Goal: Task Accomplishment & Management: Complete application form

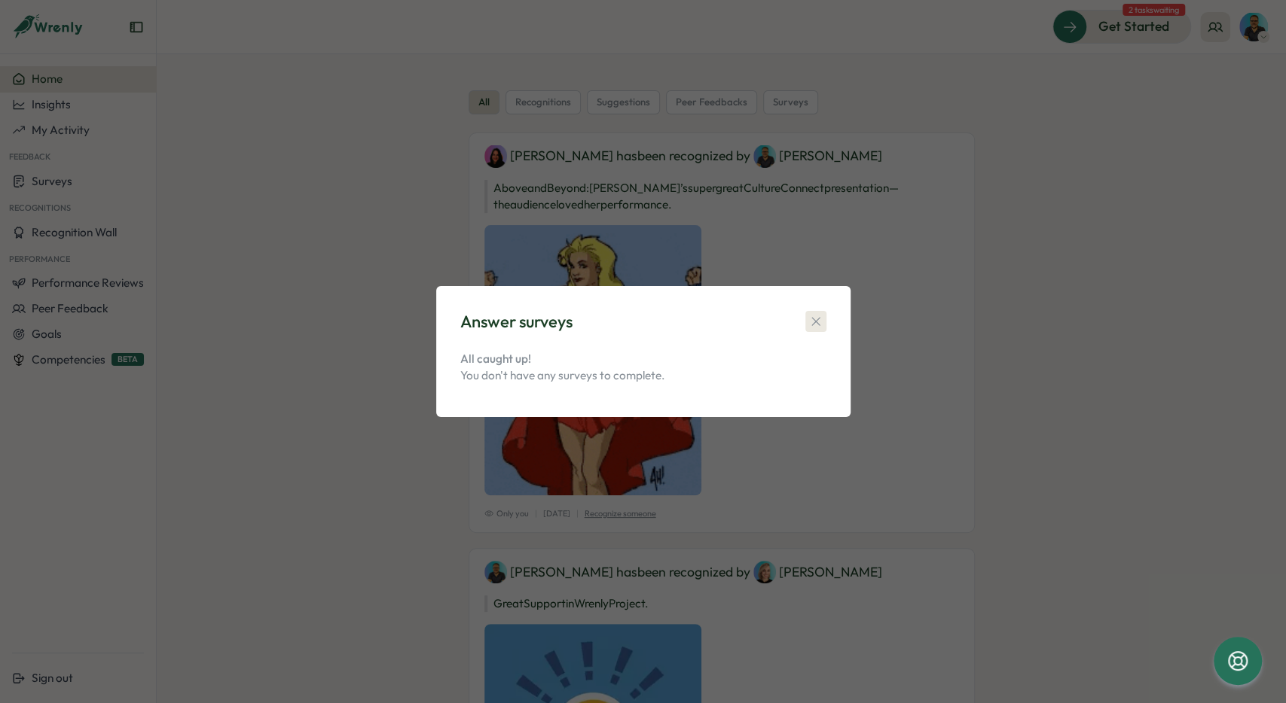
click at [816, 320] on icon "button" at bounding box center [815, 321] width 15 height 15
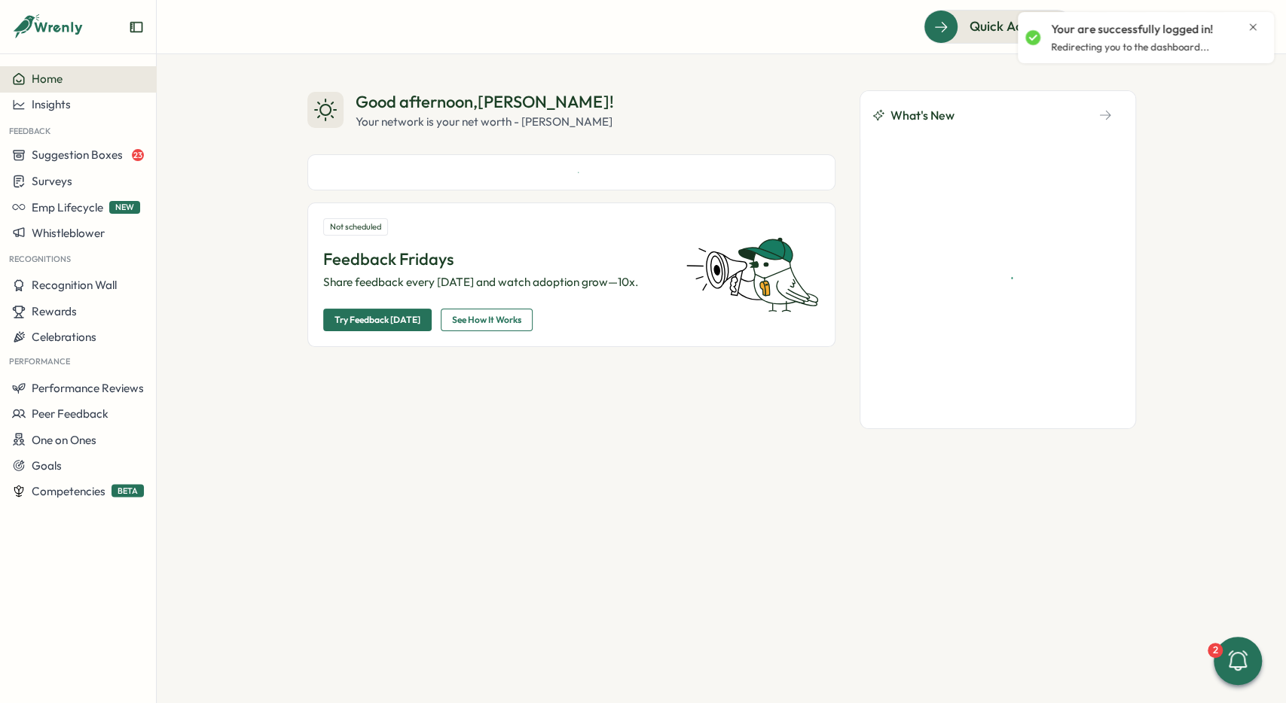
click at [1250, 28] on icon "Close notification" at bounding box center [1253, 27] width 12 height 12
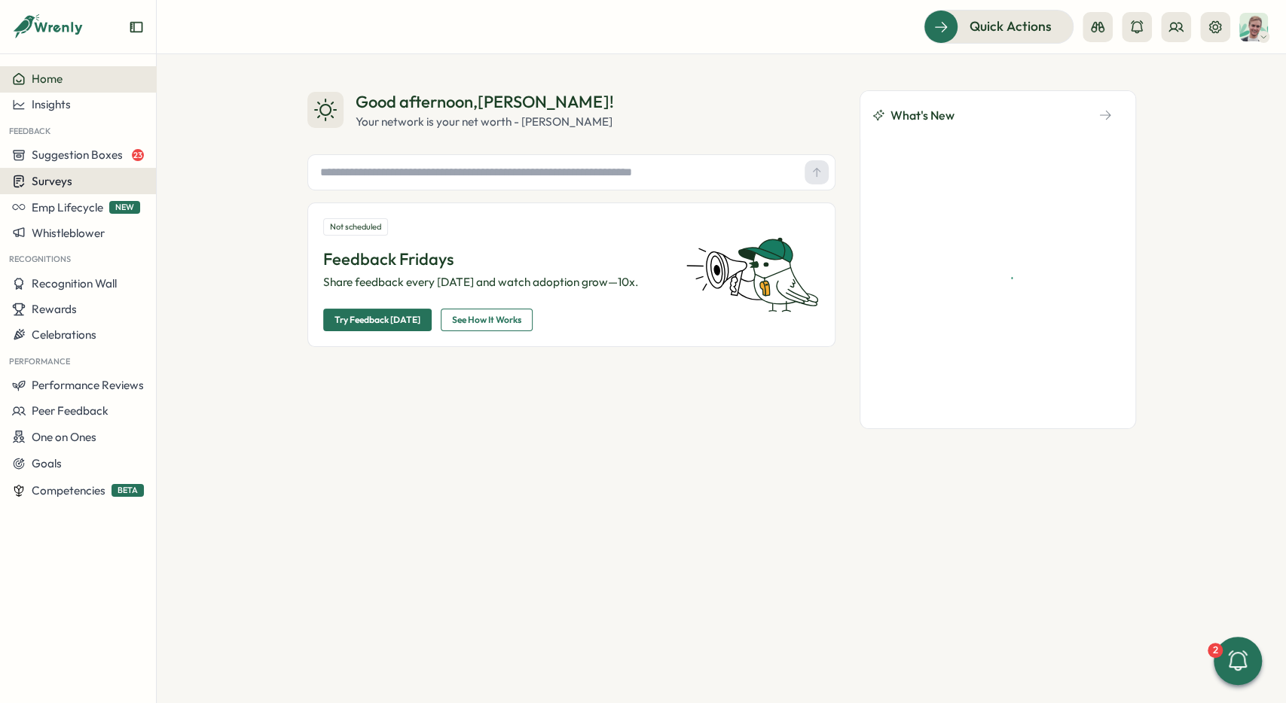
click at [91, 176] on div "Surveys" at bounding box center [78, 181] width 132 height 14
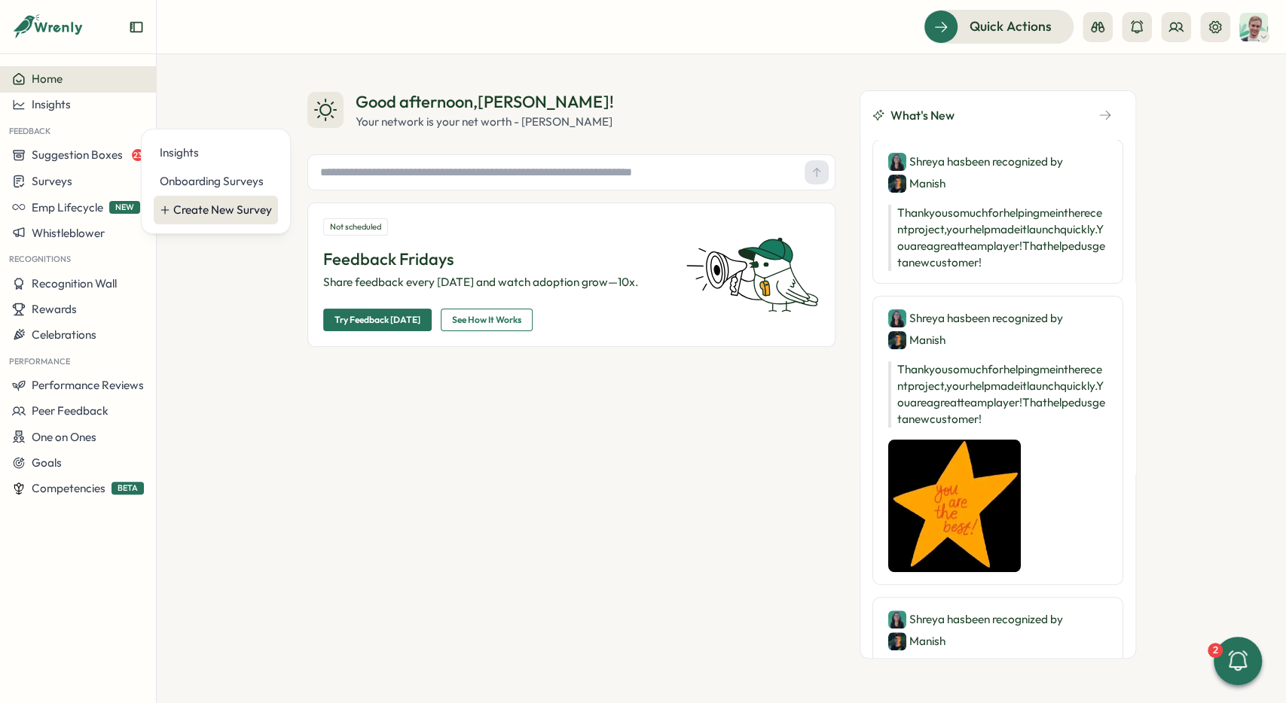
click at [252, 206] on div "Create New Survey" at bounding box center [222, 210] width 99 height 17
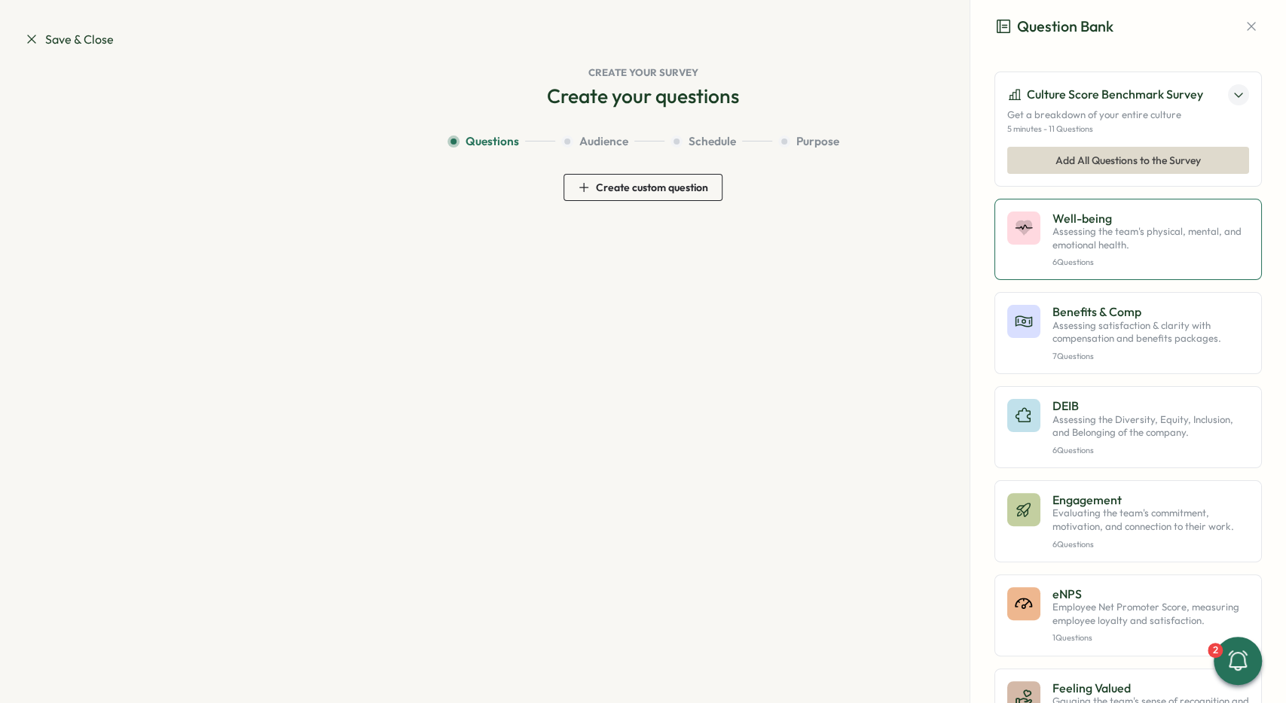
click at [1090, 212] on p "Well-being" at bounding box center [1150, 219] width 197 height 14
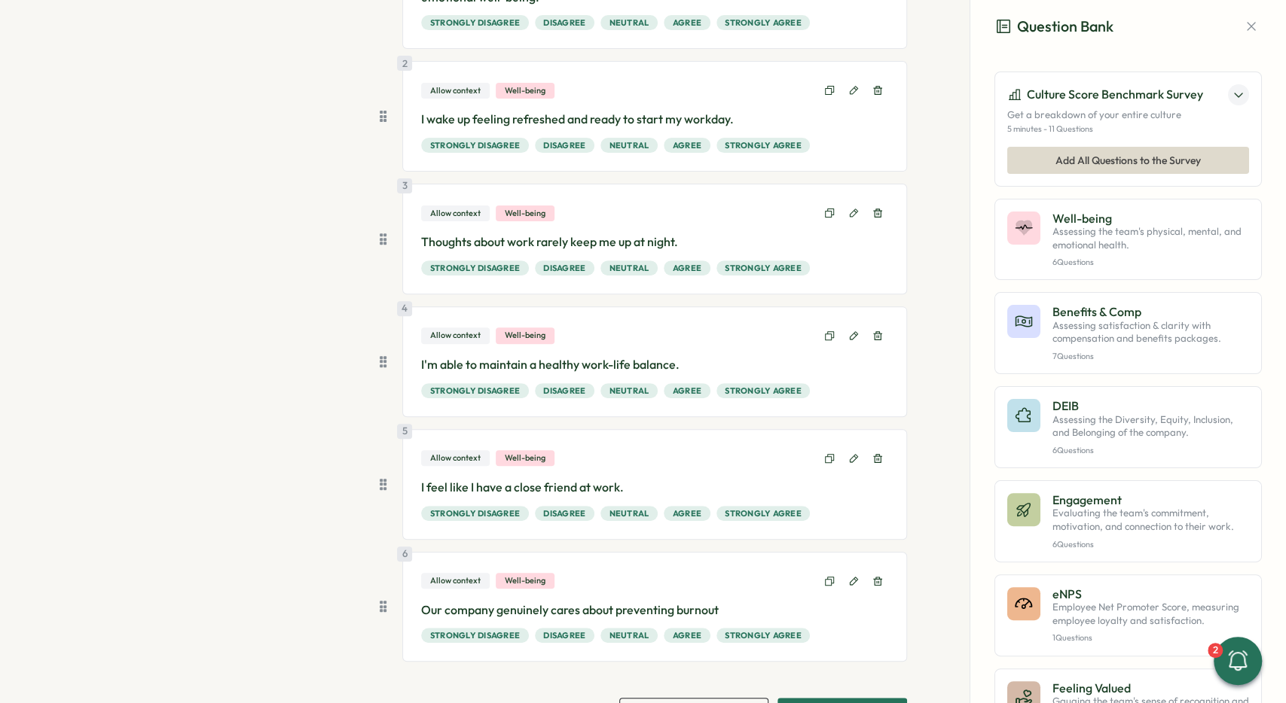
scroll to position [297, 0]
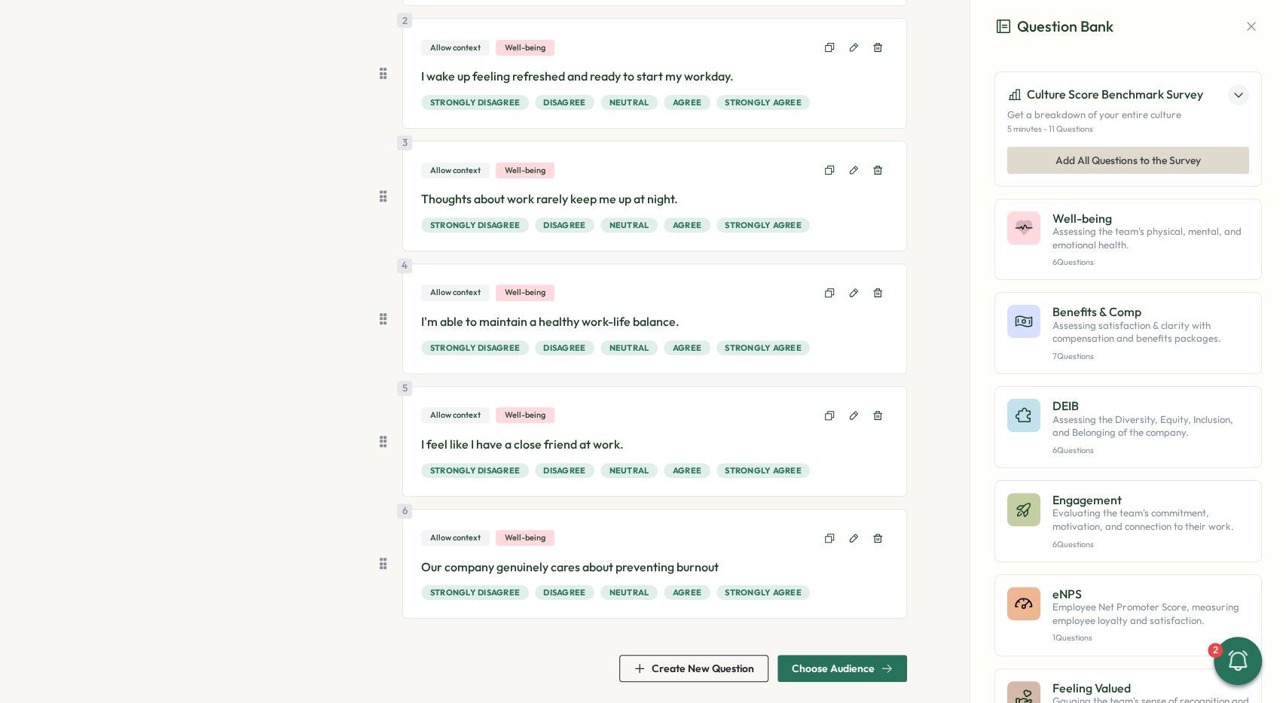
drag, startPoint x: 916, startPoint y: 433, endPoint x: 887, endPoint y: 514, distance: 86.5
click at [814, 656] on span "Choose Audience" at bounding box center [842, 669] width 101 height 26
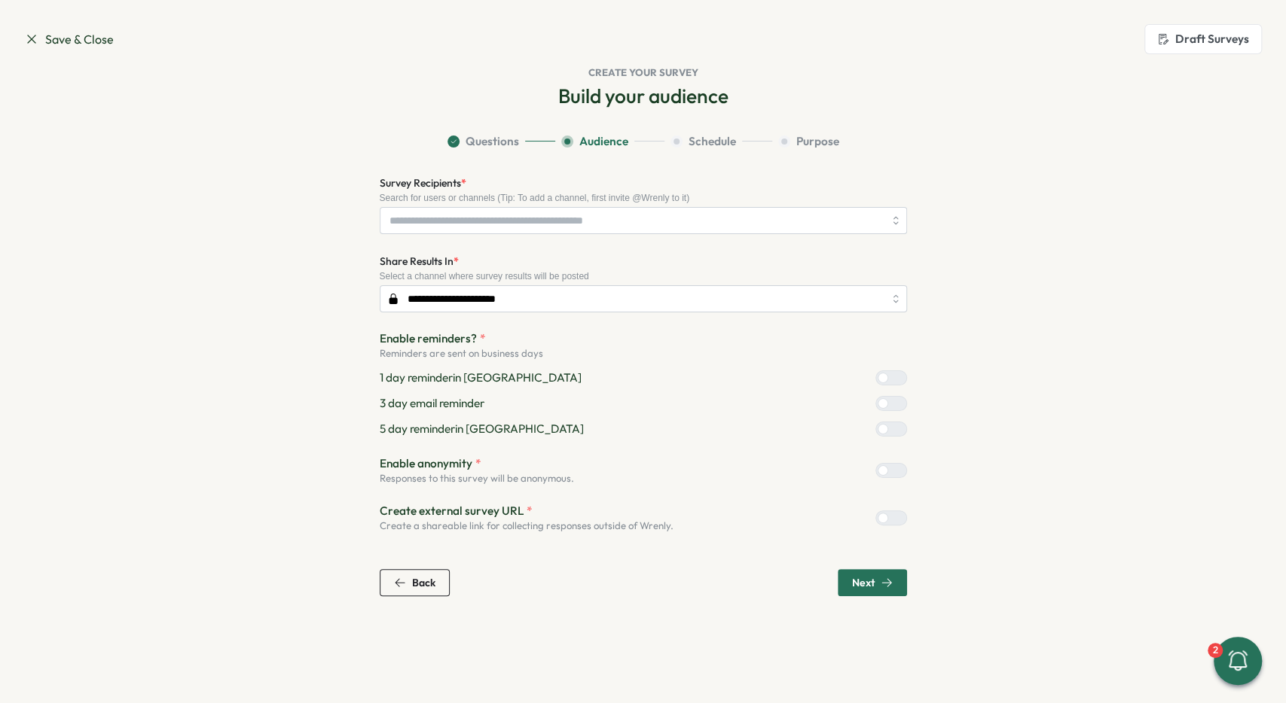
scroll to position [0, 0]
click at [654, 223] on input "Survey Recipients *" at bounding box center [636, 221] width 494 height 26
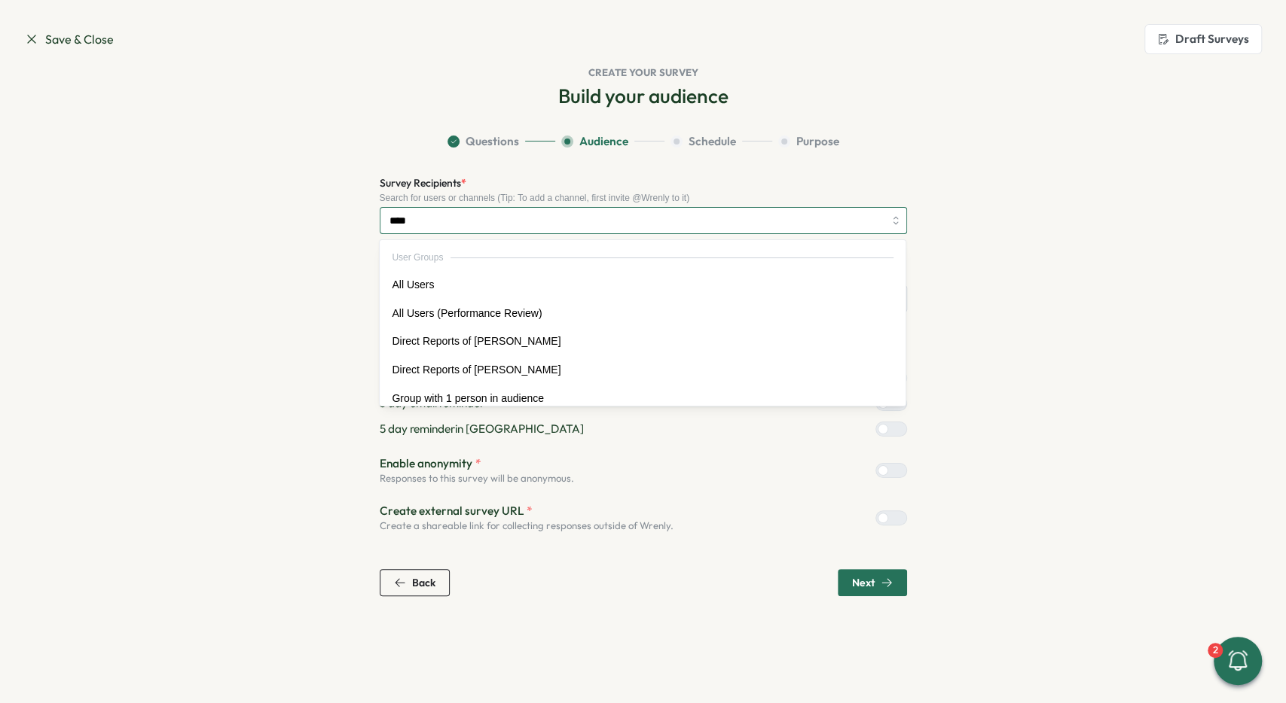
type input "*****"
click at [253, 252] on section "Questions Audience Schedule Purpose Survey Recipients * Search for users or cha…" at bounding box center [643, 366] width 964 height 466
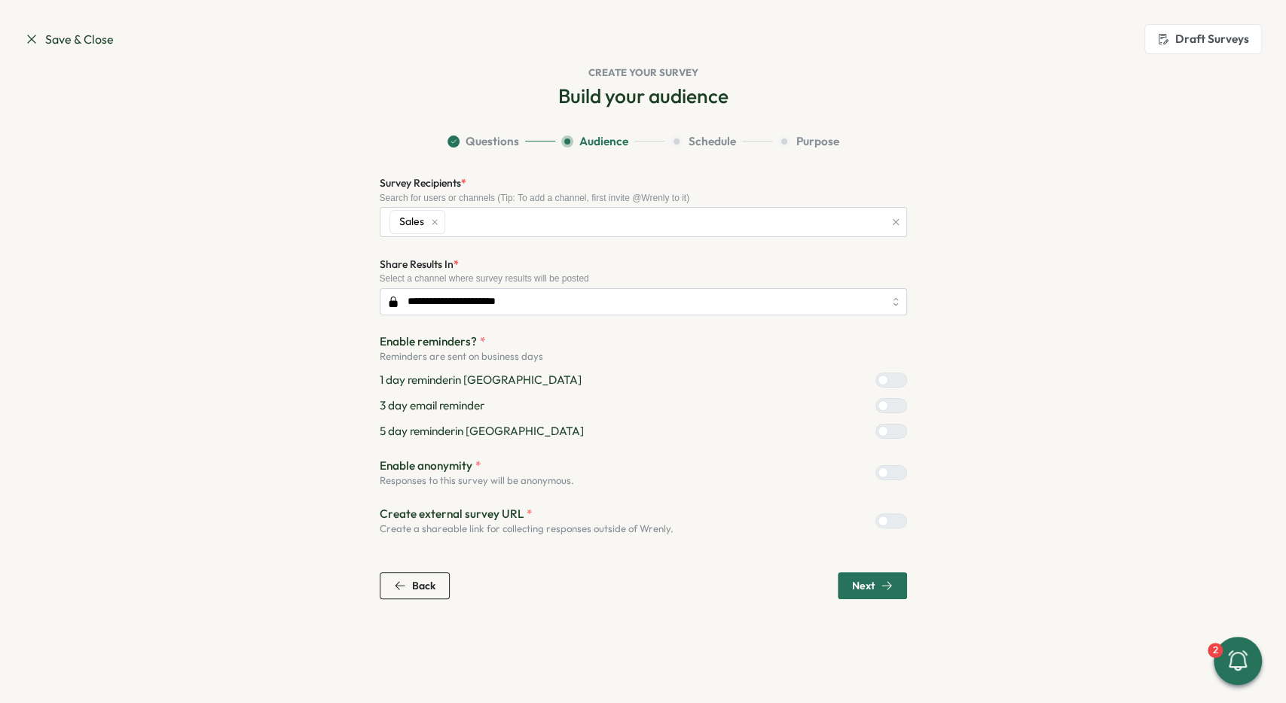
click at [358, 240] on section "**********" at bounding box center [643, 366] width 964 height 466
click at [728, 242] on div "**********" at bounding box center [643, 355] width 527 height 362
click at [728, 214] on div "Sales" at bounding box center [635, 222] width 498 height 29
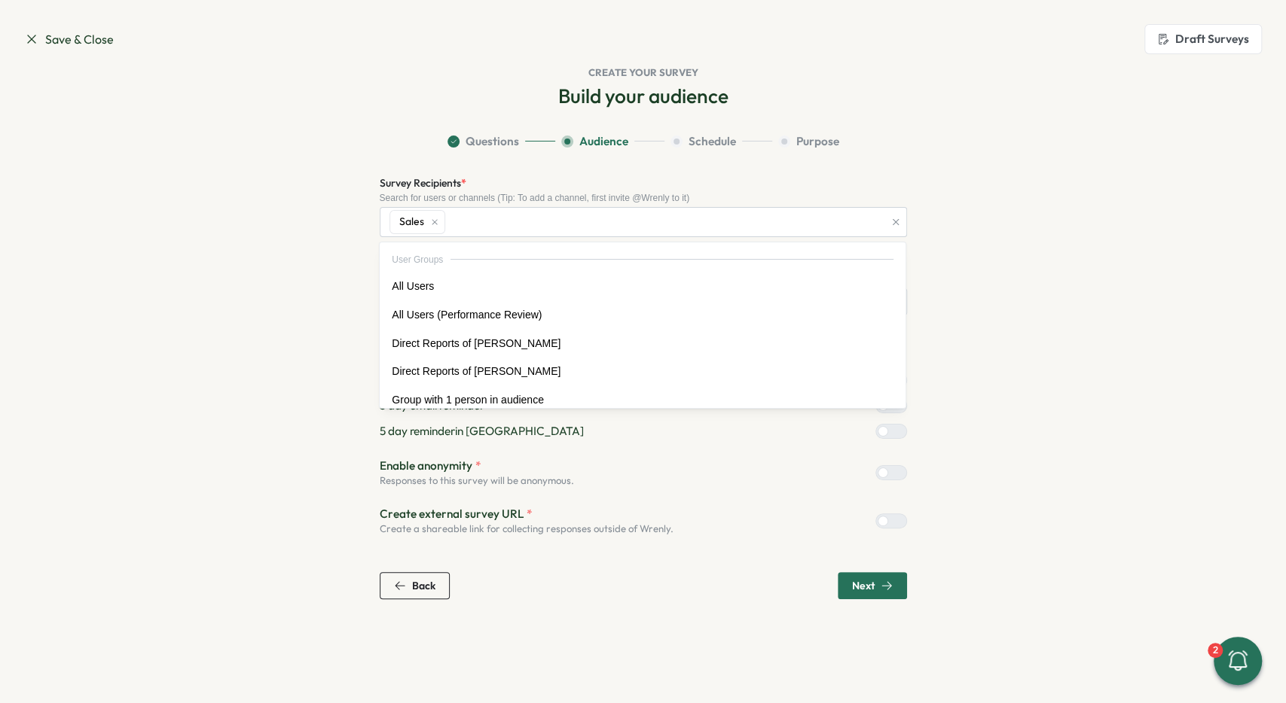
click at [466, 148] on span "Questions" at bounding box center [491, 141] width 53 height 17
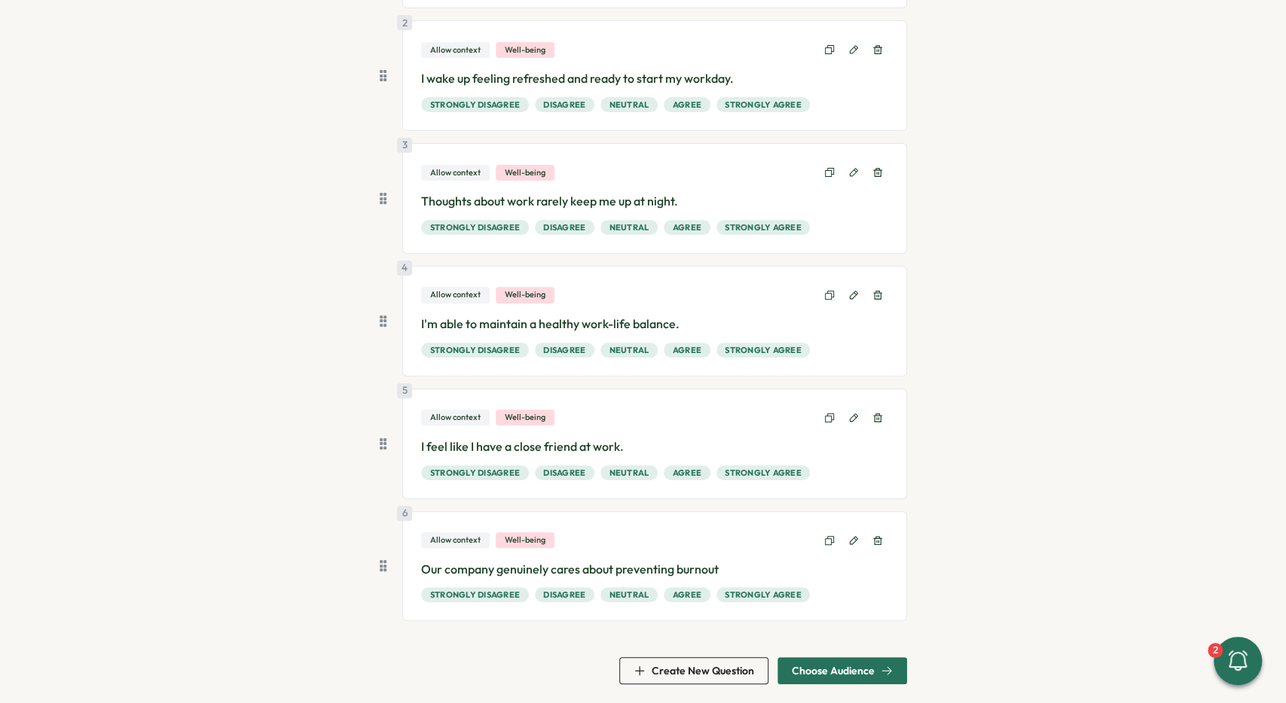
scroll to position [297, 0]
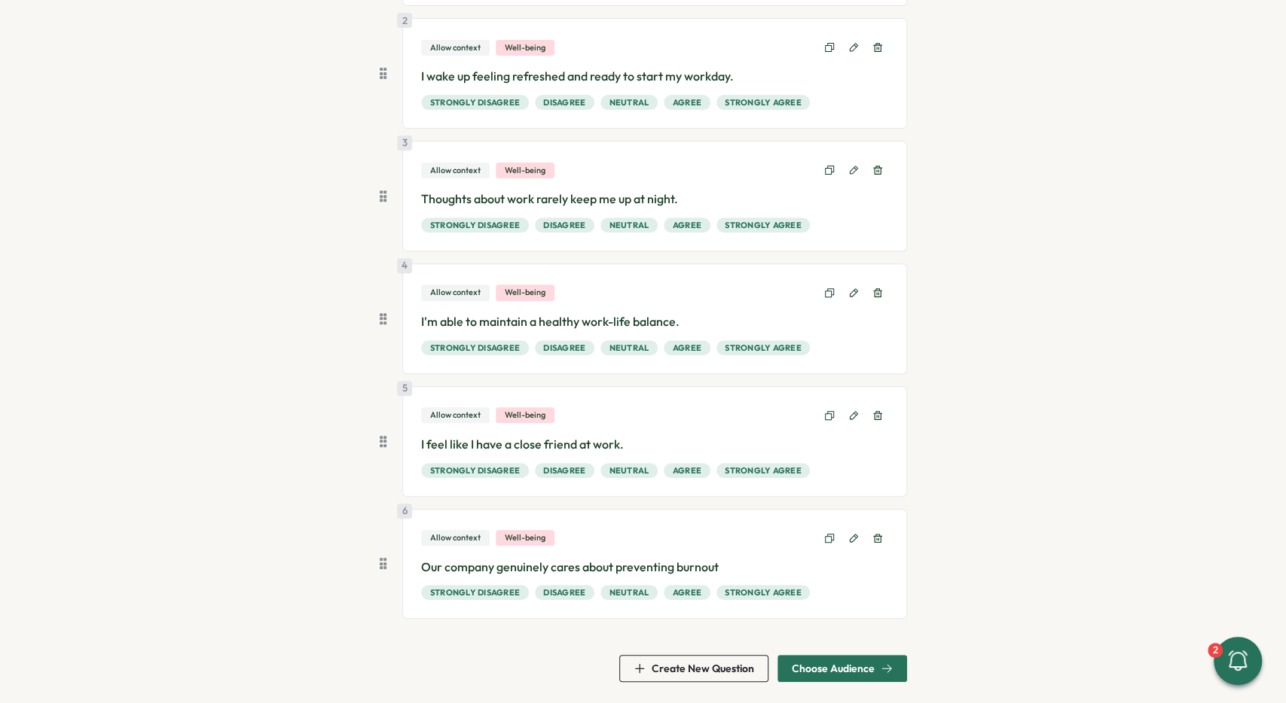
click at [849, 665] on span "Choose Audience" at bounding box center [833, 669] width 83 height 11
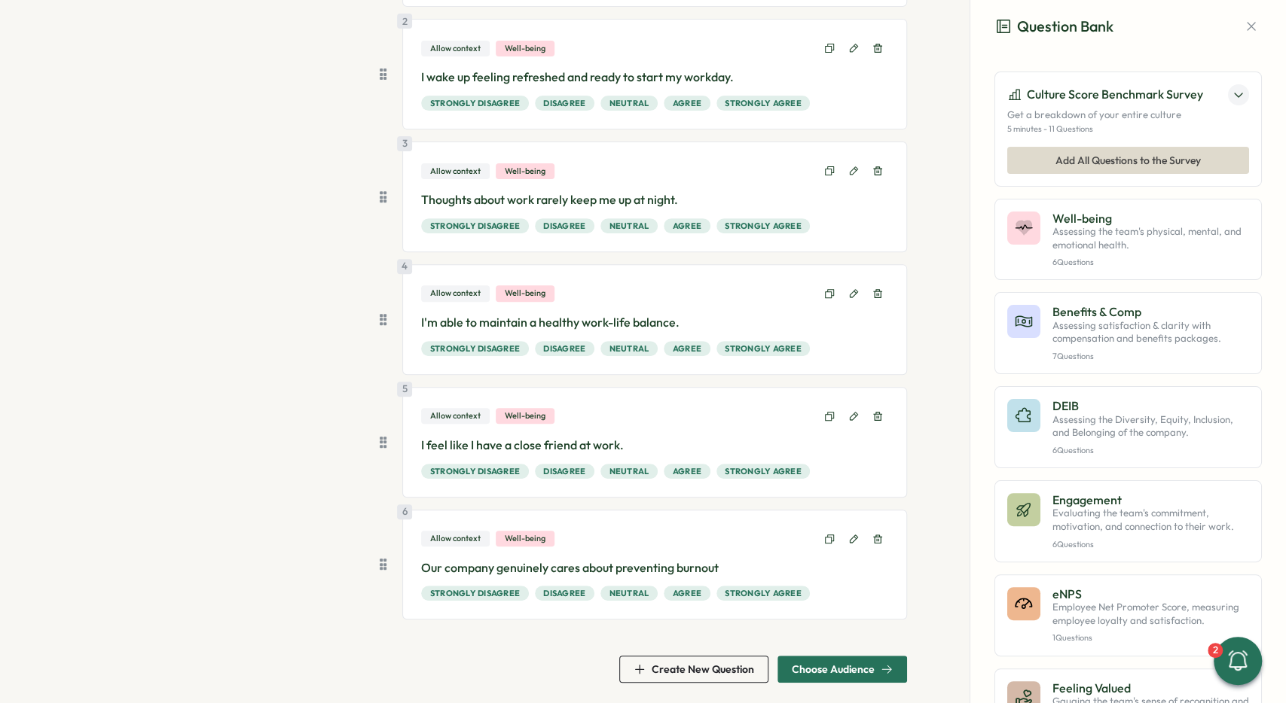
scroll to position [297, 0]
click at [840, 667] on span "Choose Audience" at bounding box center [833, 669] width 83 height 11
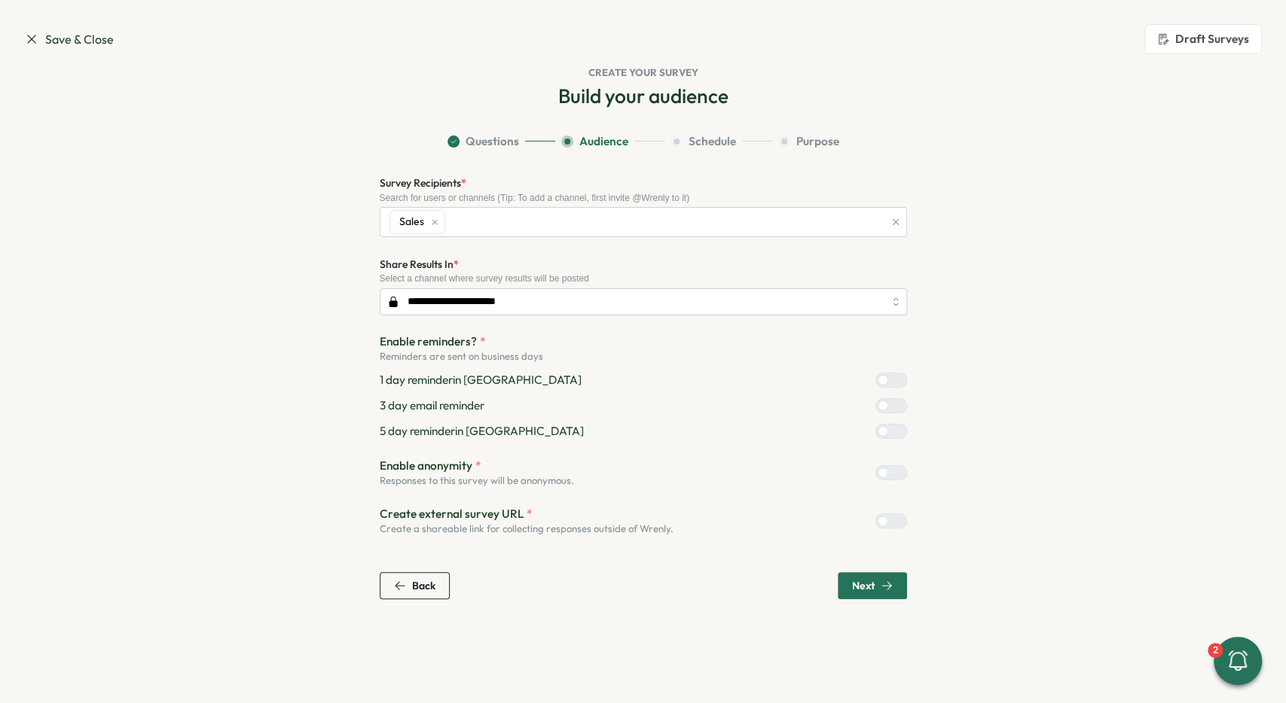
click at [460, 242] on div "**********" at bounding box center [643, 355] width 527 height 362
click at [896, 222] on icon "button" at bounding box center [895, 222] width 6 height 6
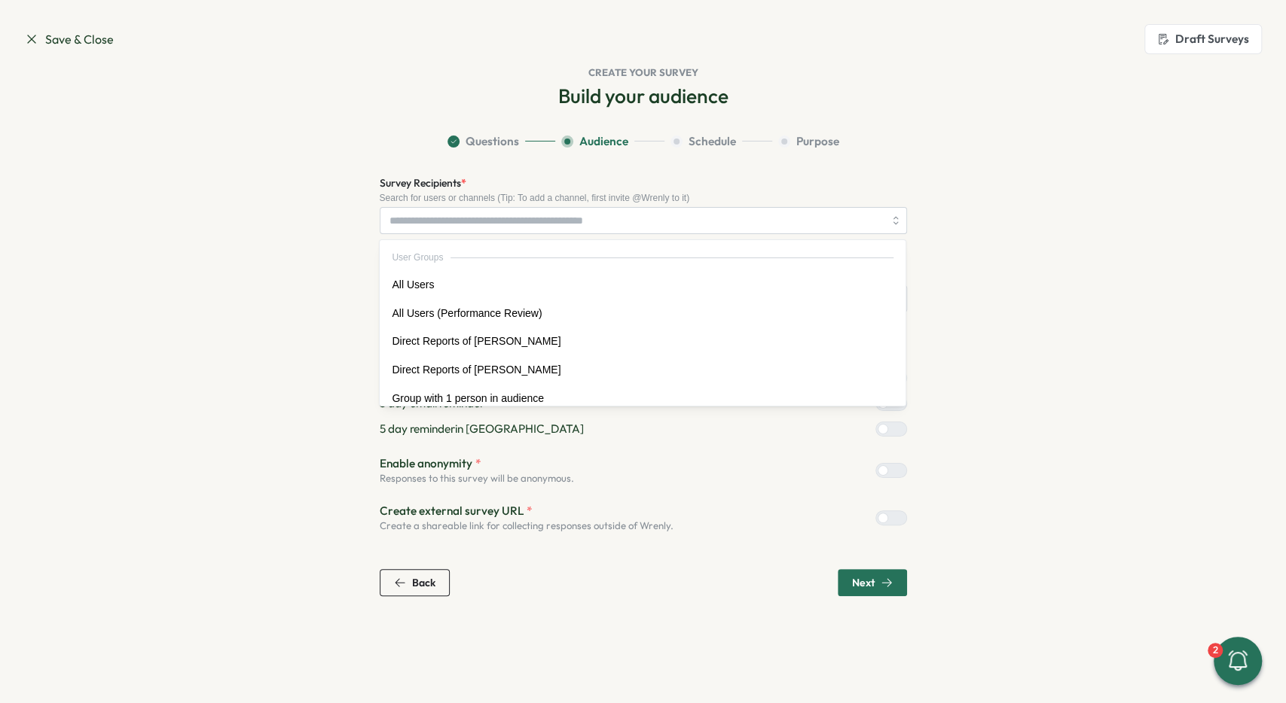
drag, startPoint x: 965, startPoint y: 203, endPoint x: 929, endPoint y: 203, distance: 36.2
click at [963, 203] on section "Questions Audience Schedule Purpose Survey Recipients * Search for users or cha…" at bounding box center [643, 364] width 964 height 463
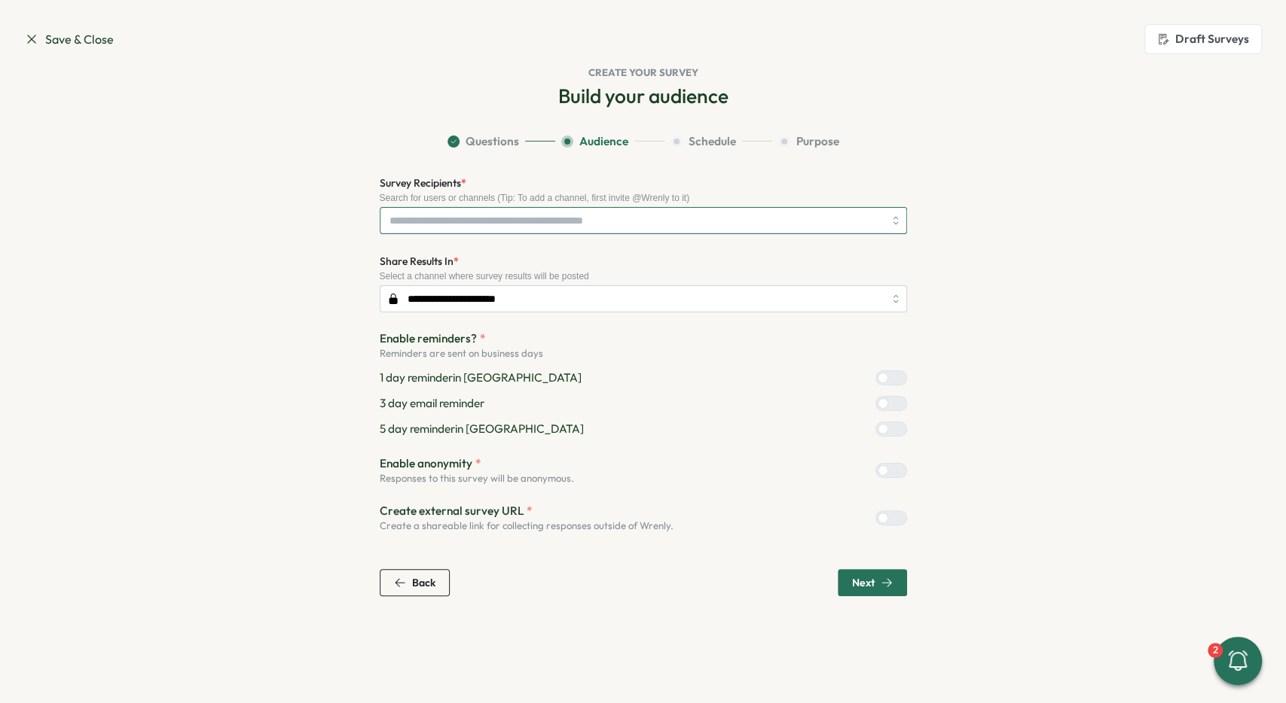
click at [530, 215] on input "Survey Recipients *" at bounding box center [636, 221] width 494 height 26
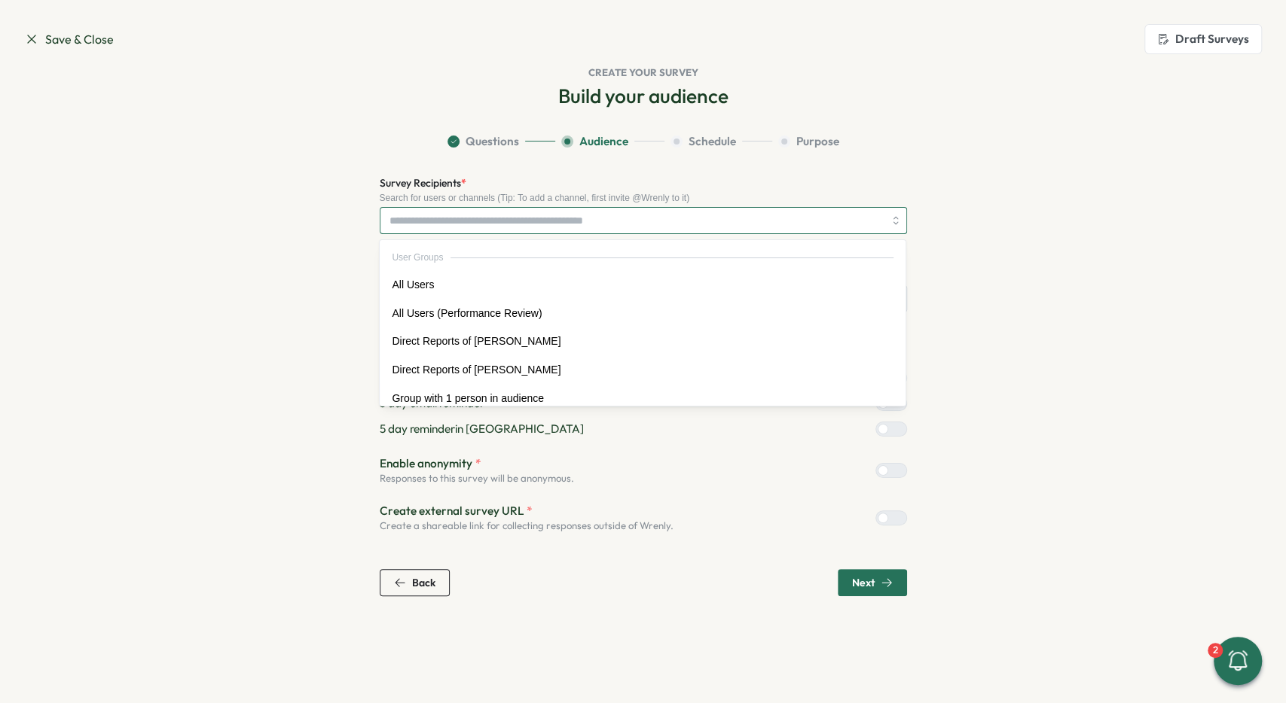
click at [468, 260] on div "User Groups" at bounding box center [643, 258] width 502 height 14
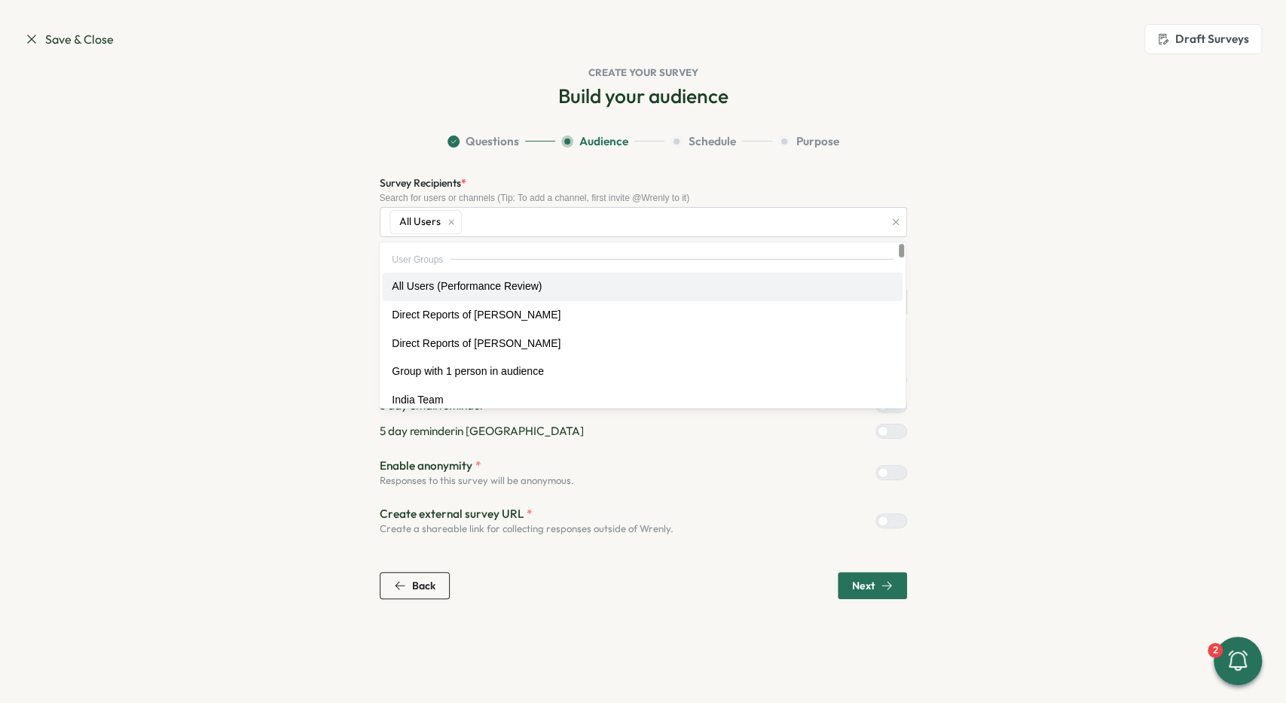
click at [326, 248] on section "Questions Audience Schedule Purpose Survey Recipients * Search for users or cha…" at bounding box center [643, 366] width 964 height 466
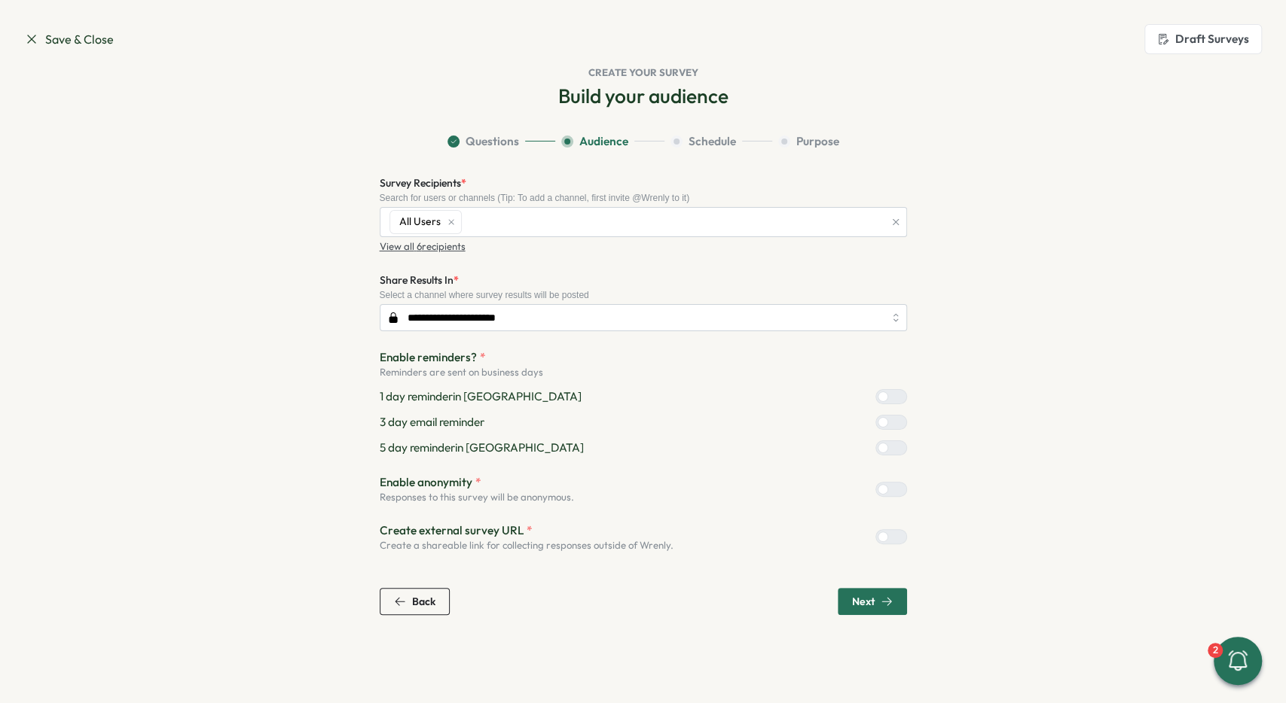
click at [425, 246] on p "View all 6 recipients" at bounding box center [423, 247] width 86 height 14
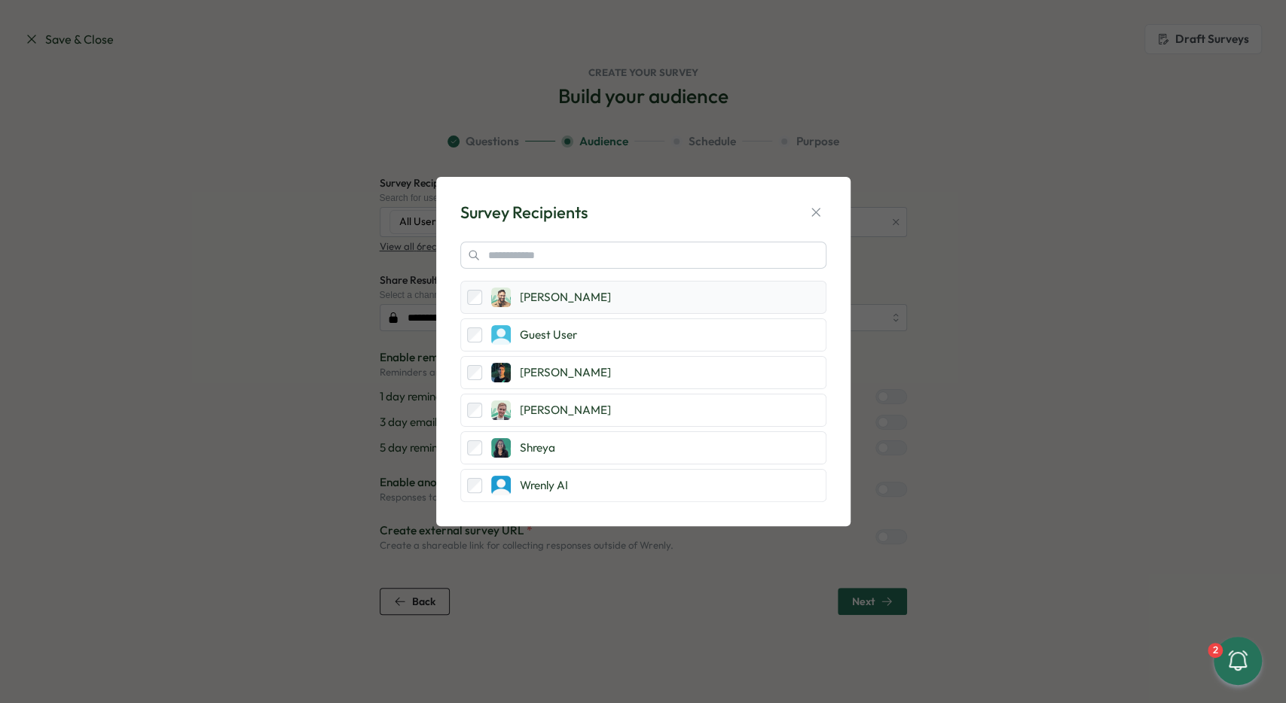
click at [608, 301] on p "[PERSON_NAME]" at bounding box center [670, 297] width 300 height 17
click at [607, 301] on p "[PERSON_NAME]" at bounding box center [670, 297] width 300 height 17
click at [608, 301] on p "[PERSON_NAME]" at bounding box center [670, 297] width 300 height 17
click at [615, 335] on p "Guest User" at bounding box center [670, 335] width 300 height 17
click at [585, 374] on p "[PERSON_NAME]" at bounding box center [670, 373] width 300 height 17
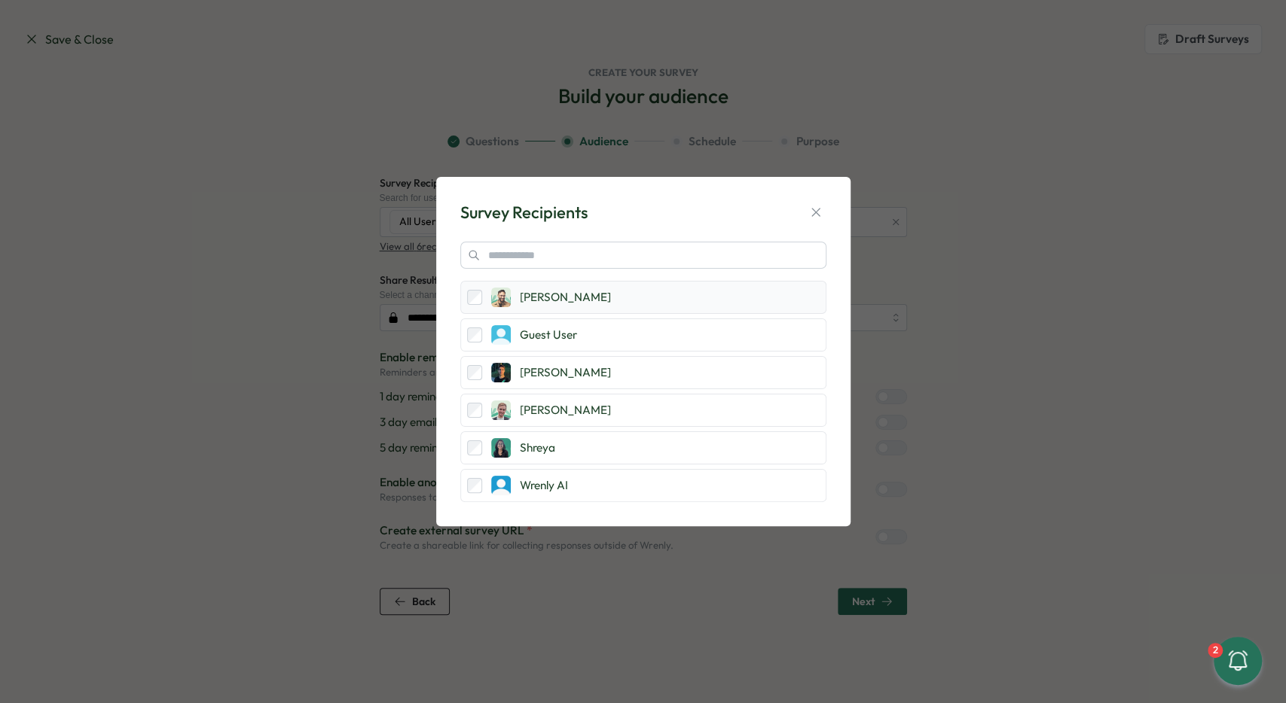
click at [618, 309] on div "[PERSON_NAME]" at bounding box center [643, 297] width 366 height 33
click at [816, 215] on icon "button" at bounding box center [815, 212] width 15 height 15
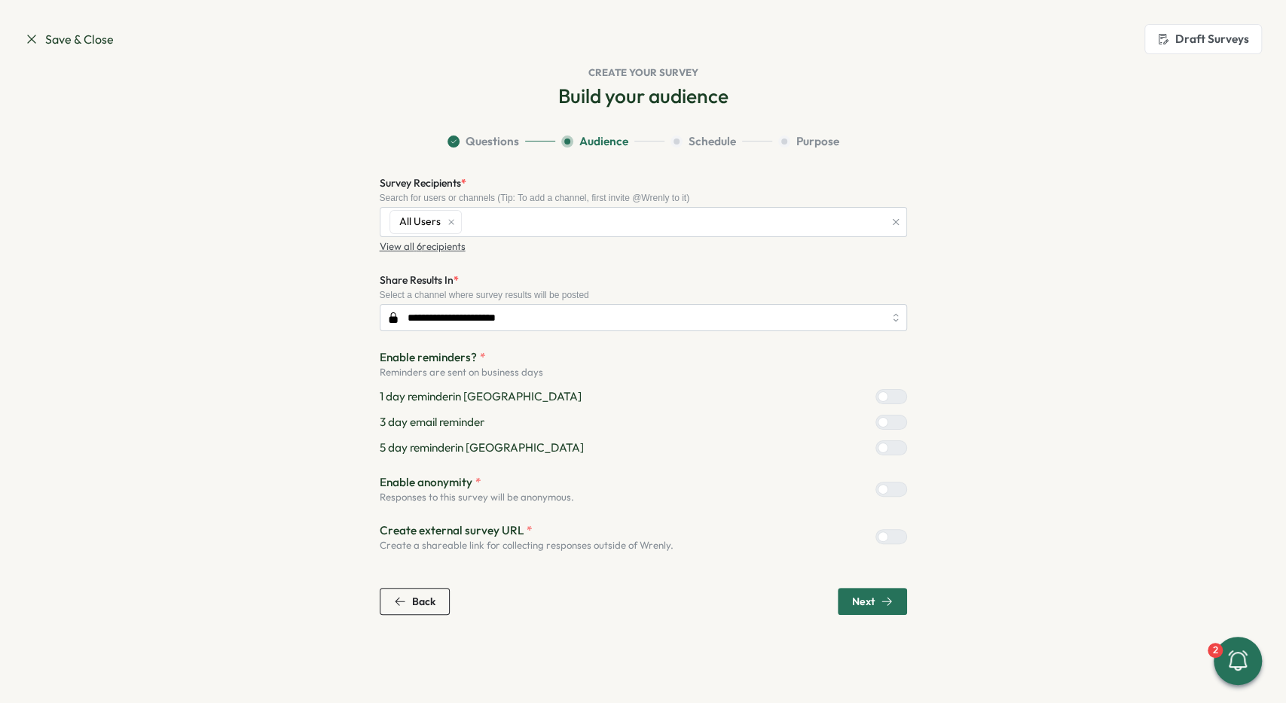
click at [890, 217] on button "button" at bounding box center [895, 222] width 17 height 17
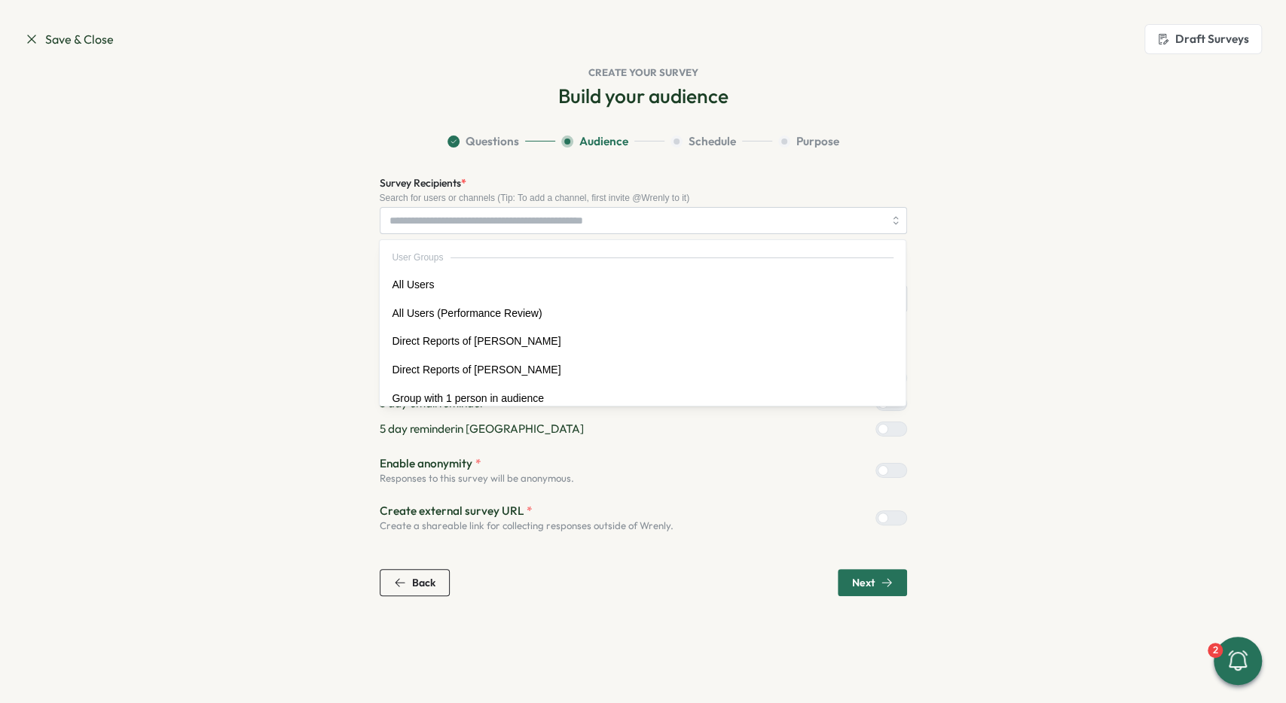
click at [782, 163] on section "Questions Audience Schedule Purpose Survey Recipients * Search for users or cha…" at bounding box center [643, 364] width 964 height 463
click at [670, 230] on input "Survey Recipients *" at bounding box center [636, 221] width 494 height 26
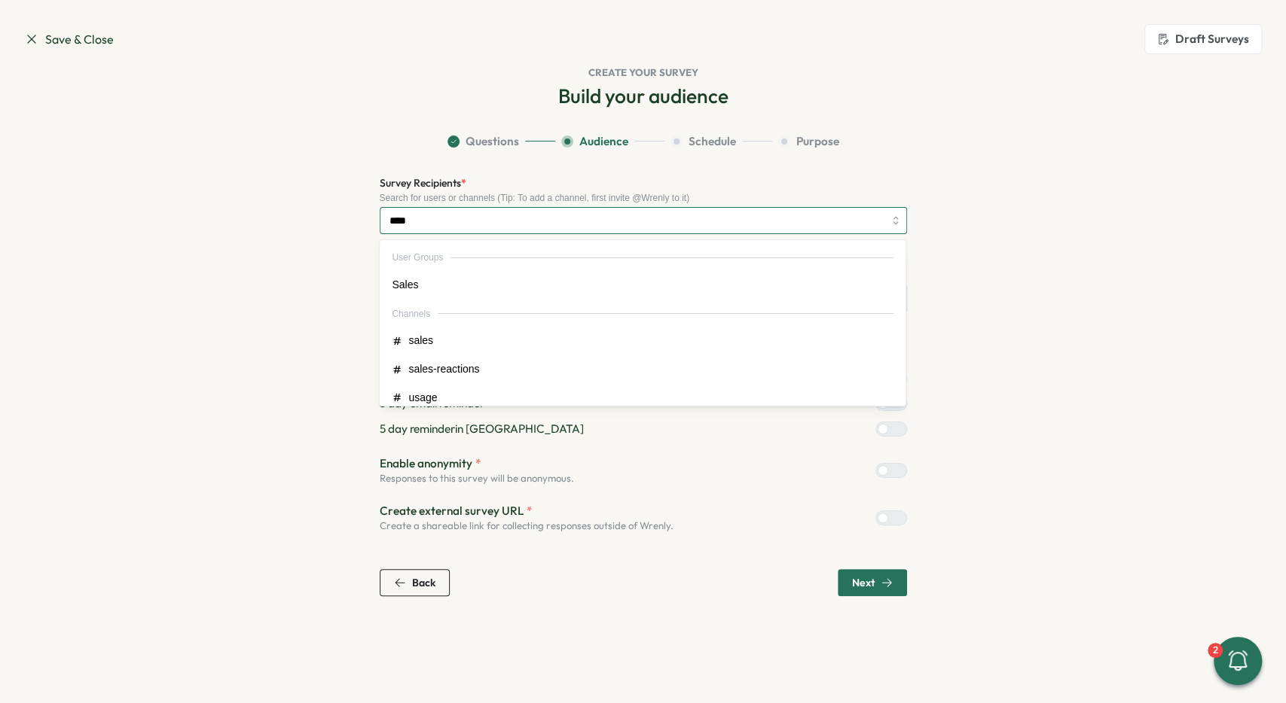
type input "*****"
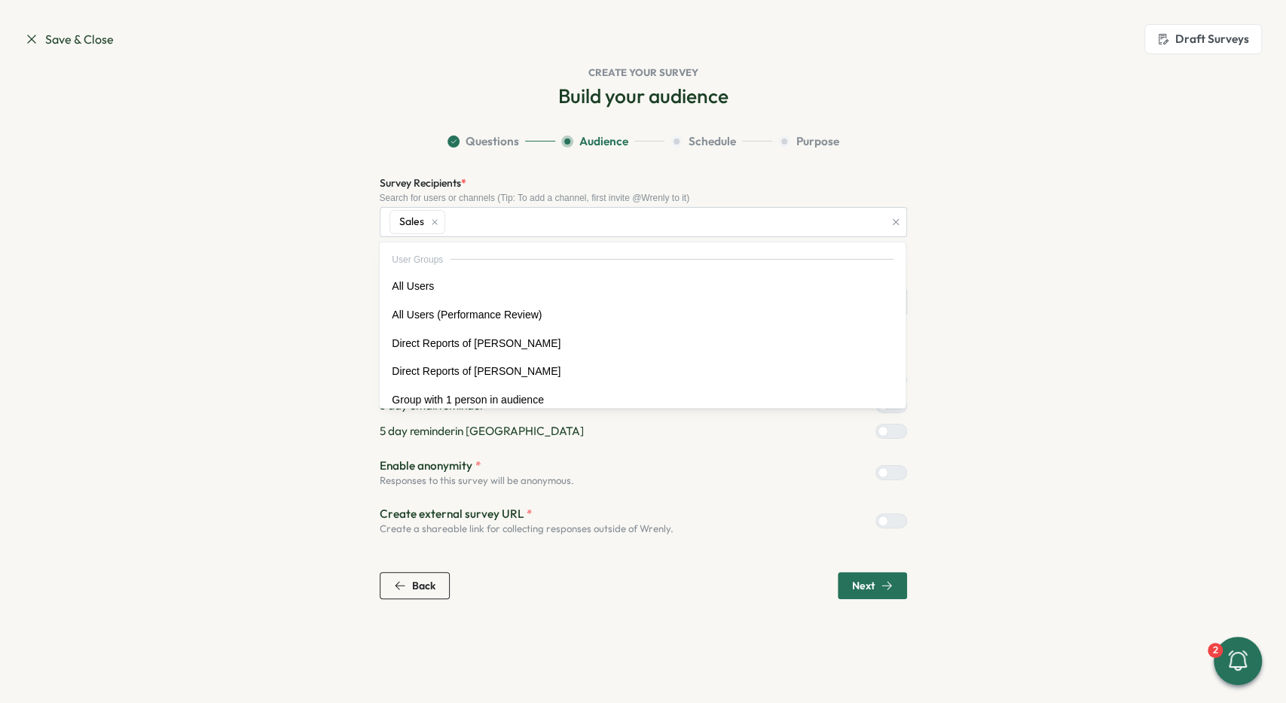
click at [713, 174] on div "Survey Recipients * Search for users or channels (Tip: To add a channel, first …" at bounding box center [643, 205] width 527 height 63
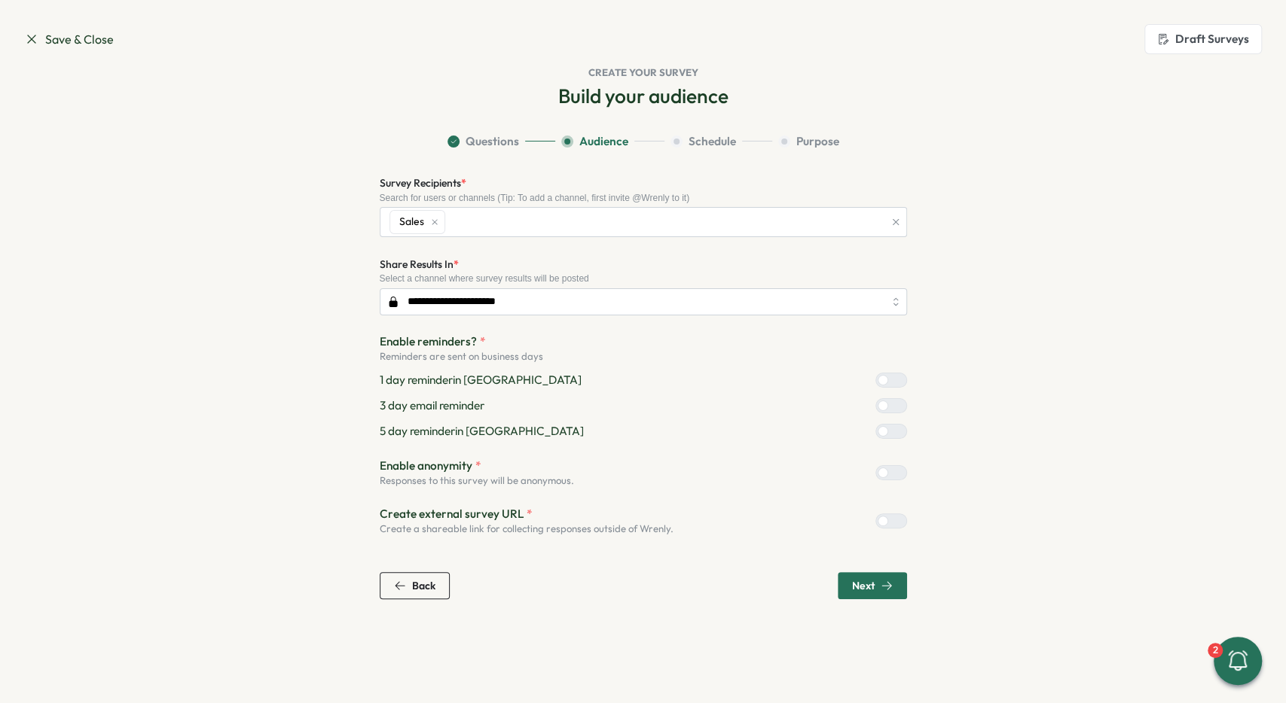
click at [433, 243] on div "**********" at bounding box center [643, 355] width 527 height 362
click at [893, 217] on icon "button" at bounding box center [895, 222] width 11 height 11
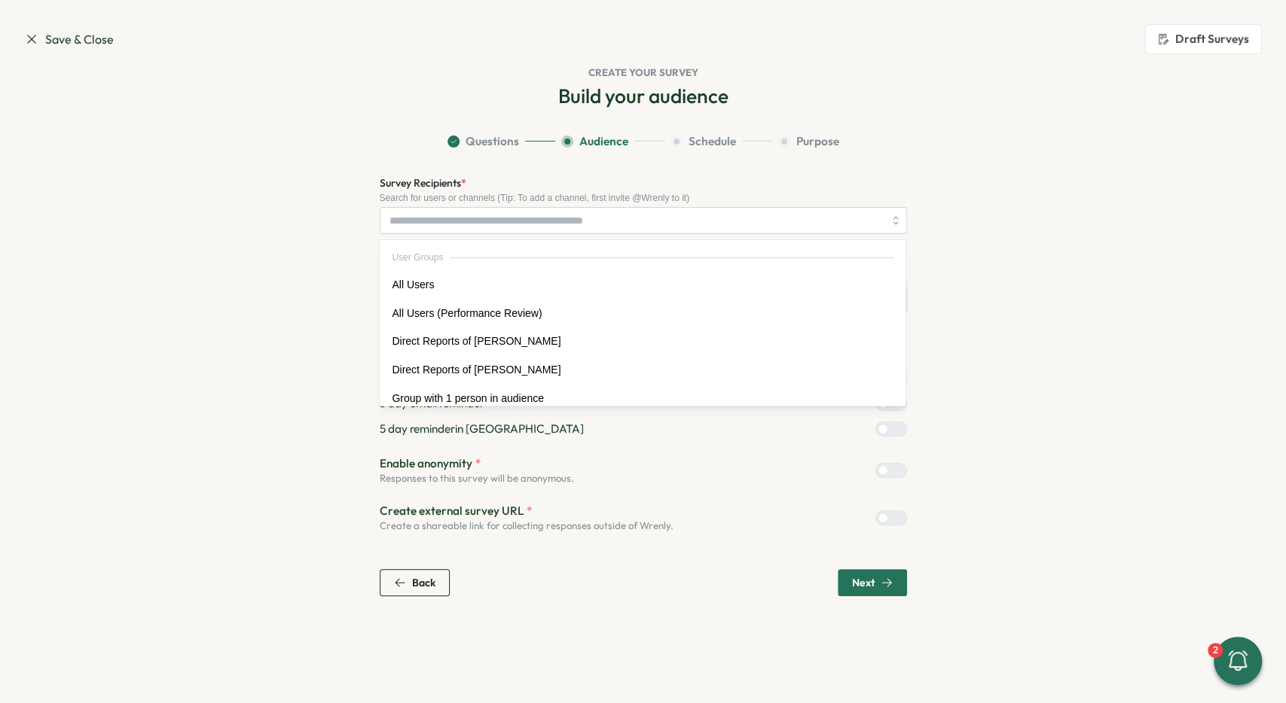
click at [921, 169] on section "Questions Audience Schedule Purpose Survey Recipients * Search for users or cha…" at bounding box center [643, 364] width 964 height 463
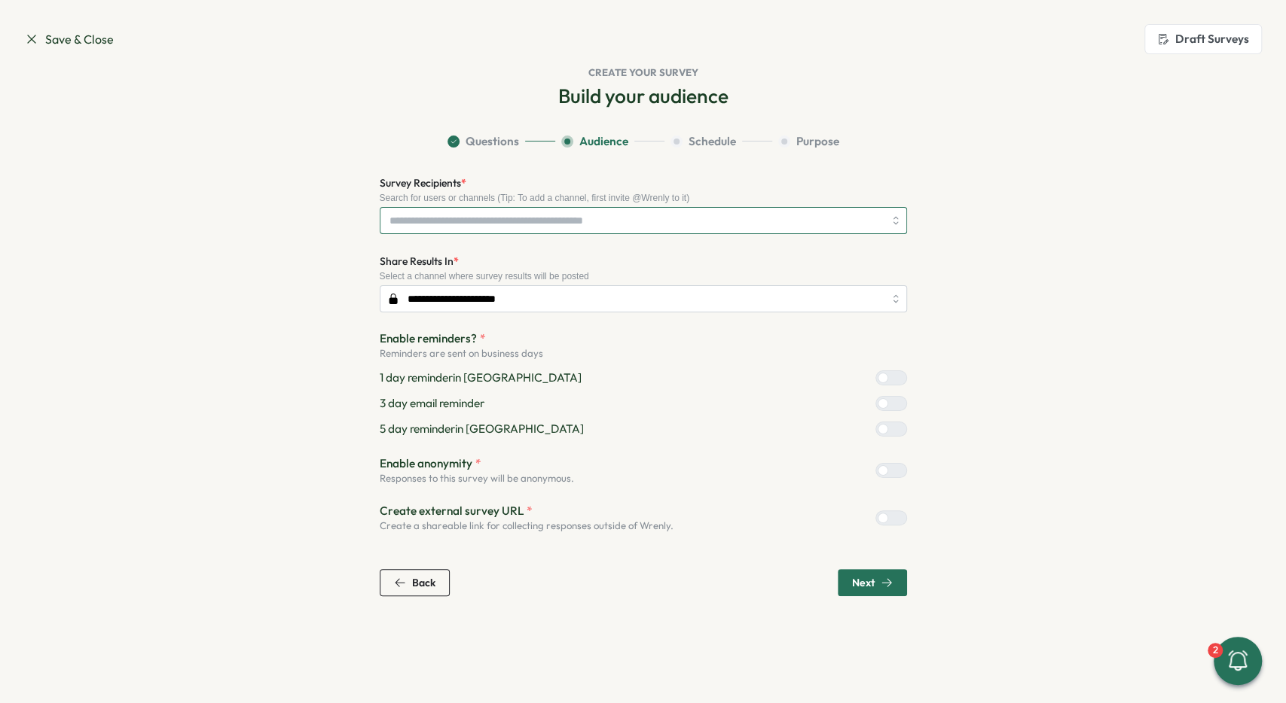
click at [718, 225] on input "Survey Recipients *" at bounding box center [636, 221] width 494 height 26
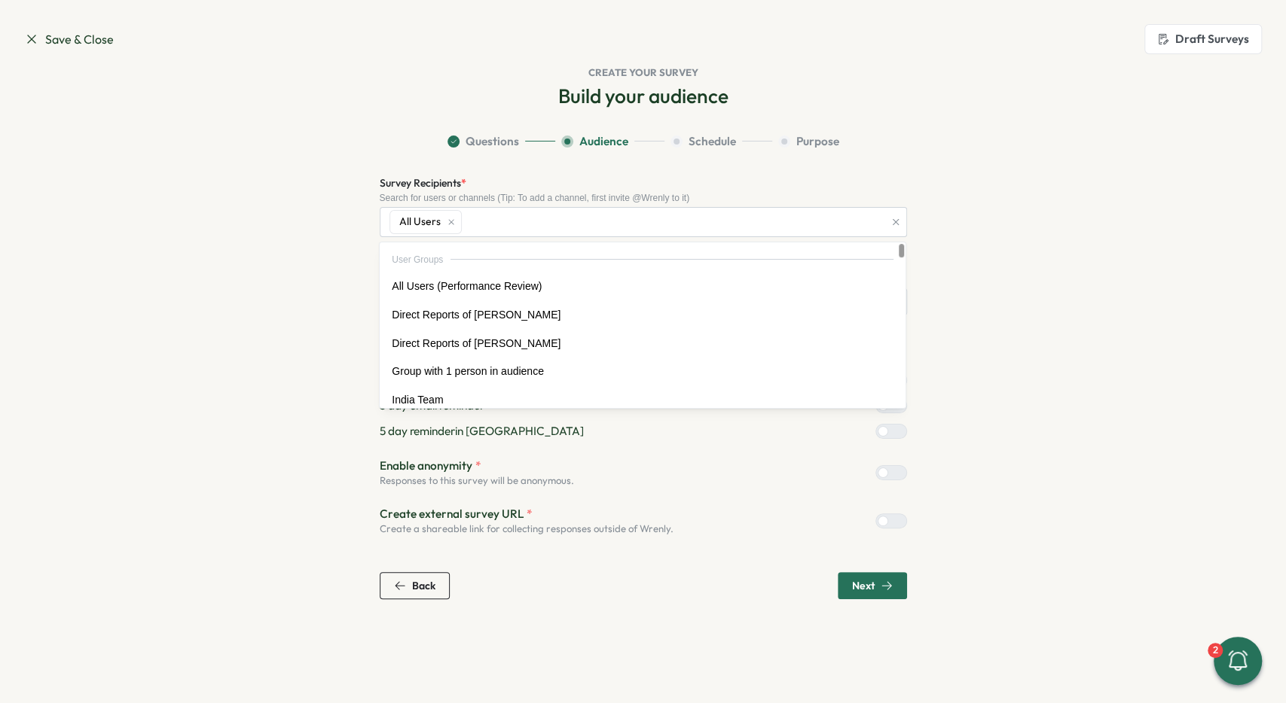
click at [963, 157] on section "Questions Audience Schedule Purpose Survey Recipients * Search for users or cha…" at bounding box center [643, 366] width 964 height 466
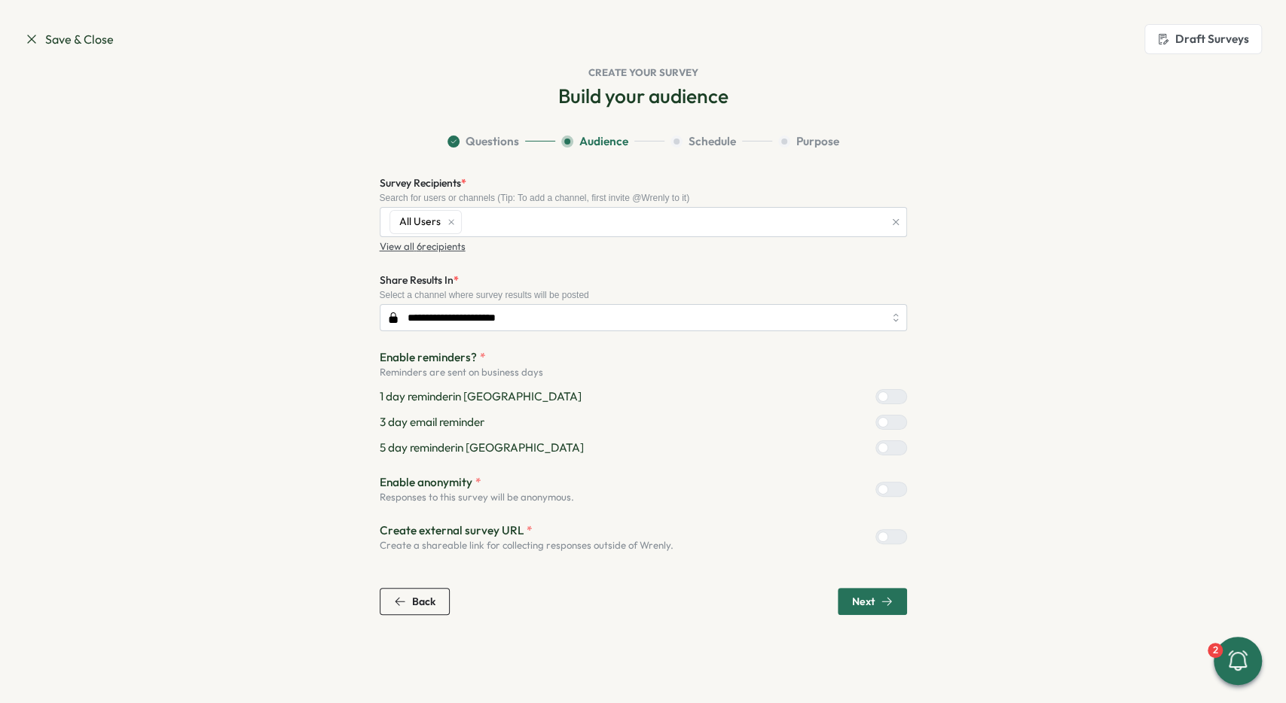
click at [442, 245] on p "View all 6 recipients" at bounding box center [423, 247] width 86 height 14
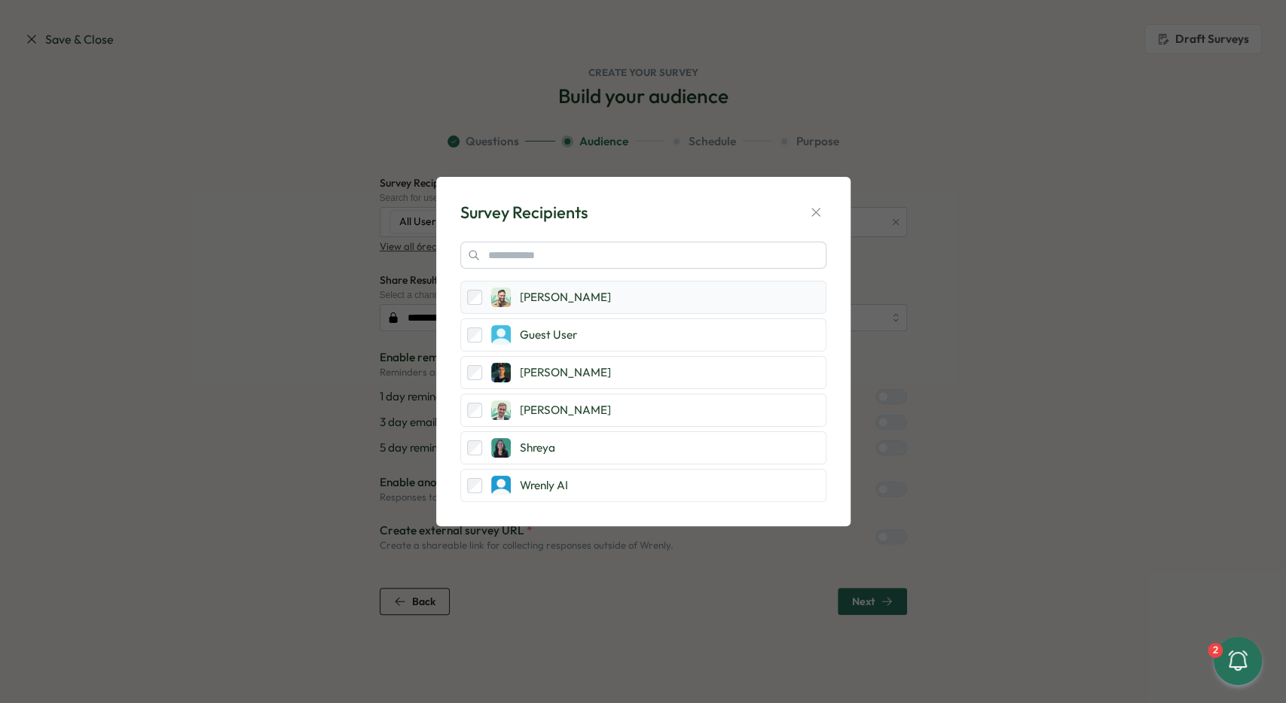
click at [571, 301] on p "[PERSON_NAME]" at bounding box center [670, 297] width 300 height 17
click at [817, 206] on icon "button" at bounding box center [815, 212] width 15 height 15
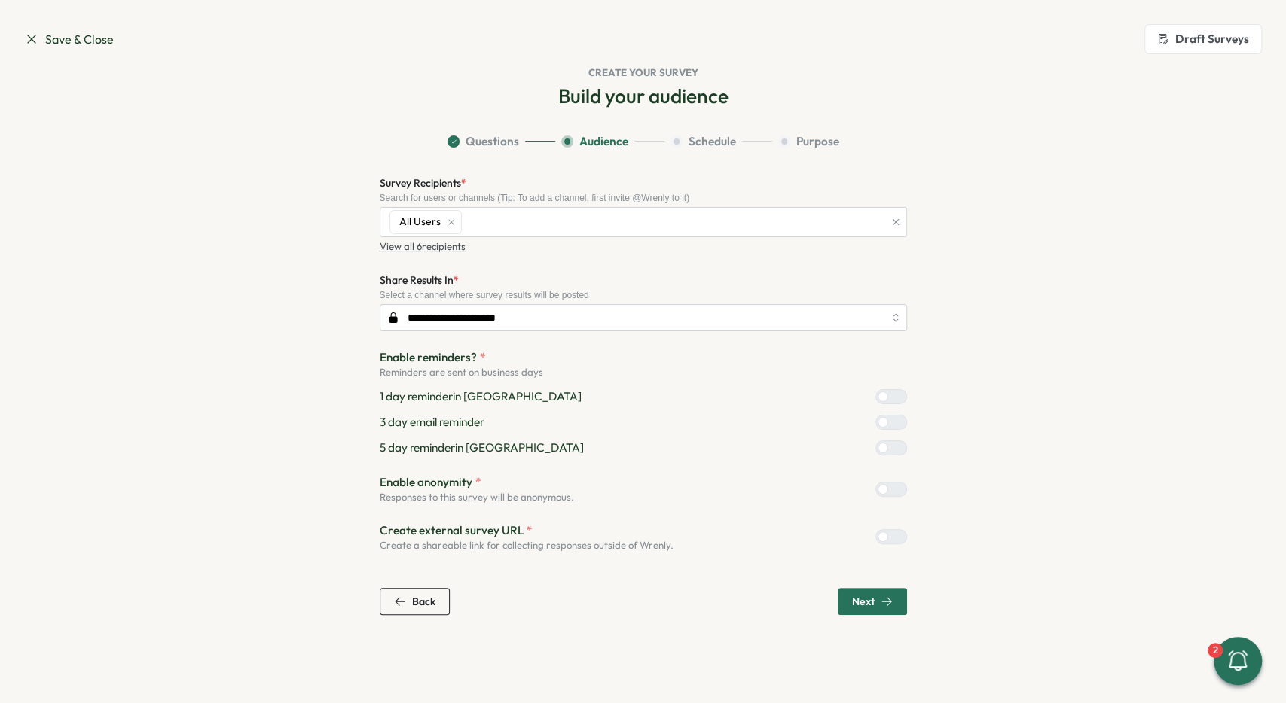
click at [892, 221] on icon "button" at bounding box center [895, 222] width 11 height 11
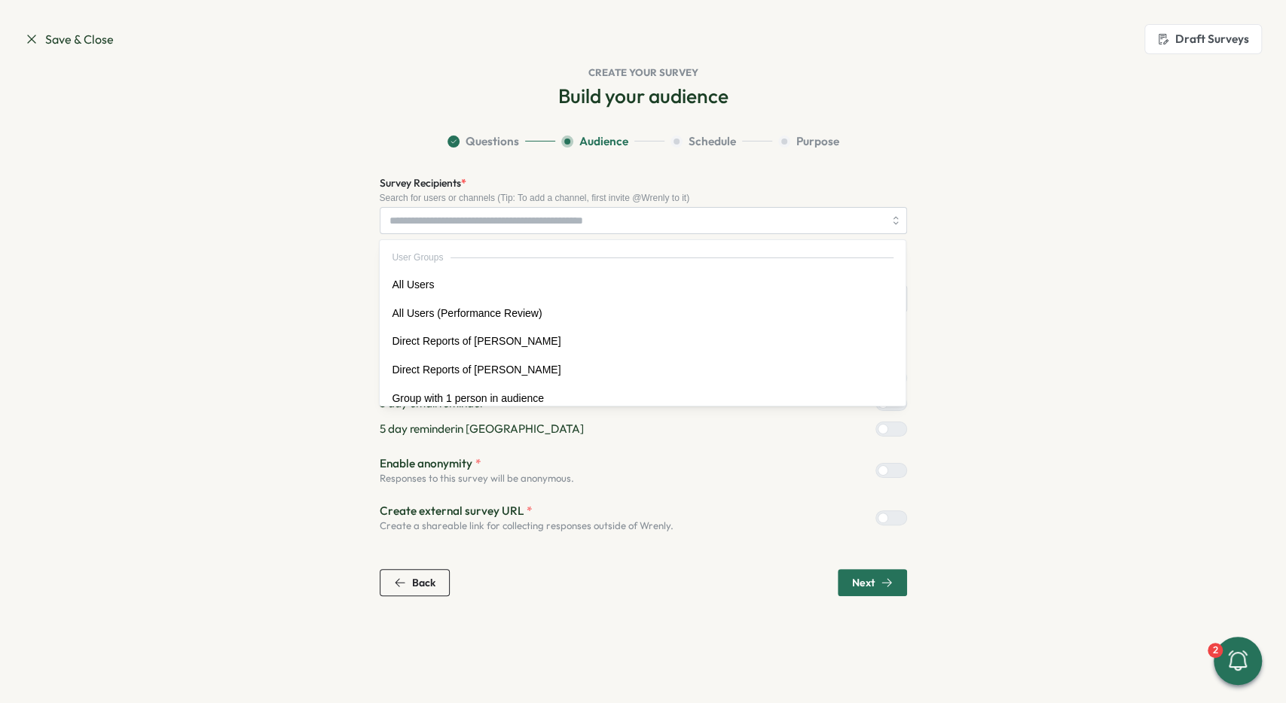
click at [27, 34] on icon at bounding box center [31, 39] width 15 height 15
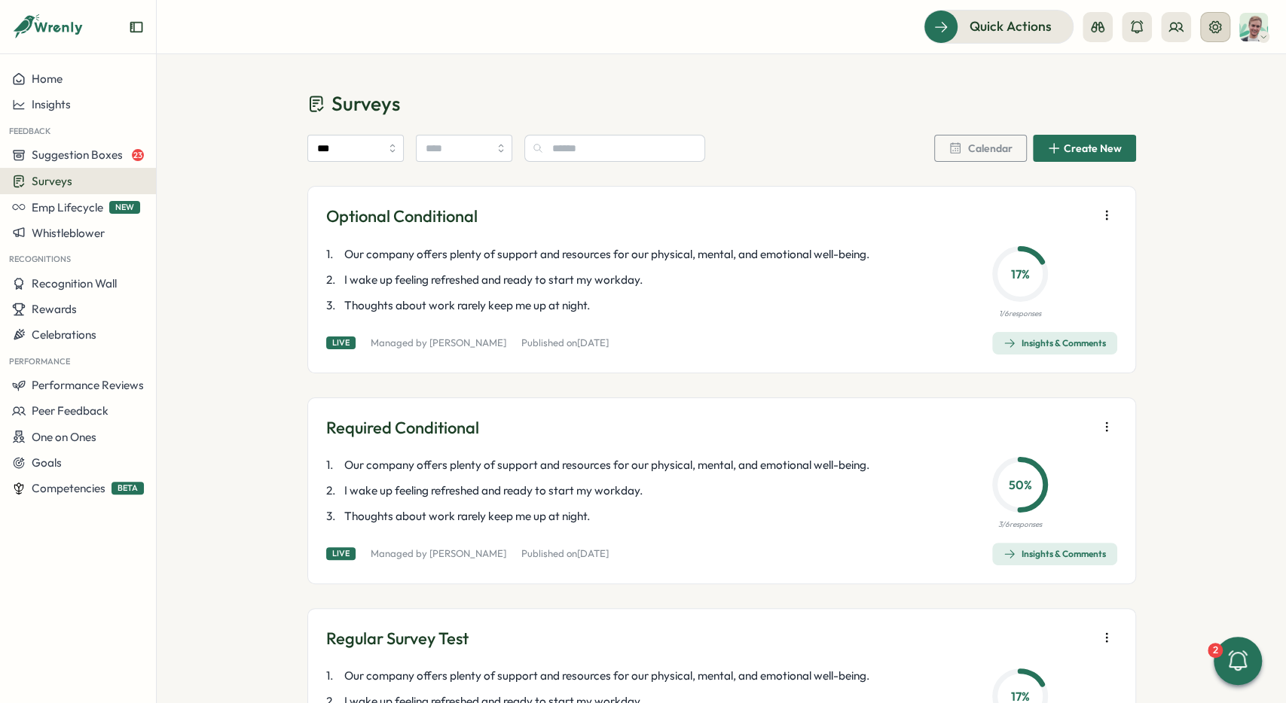
click at [1222, 26] on icon at bounding box center [1214, 27] width 15 height 15
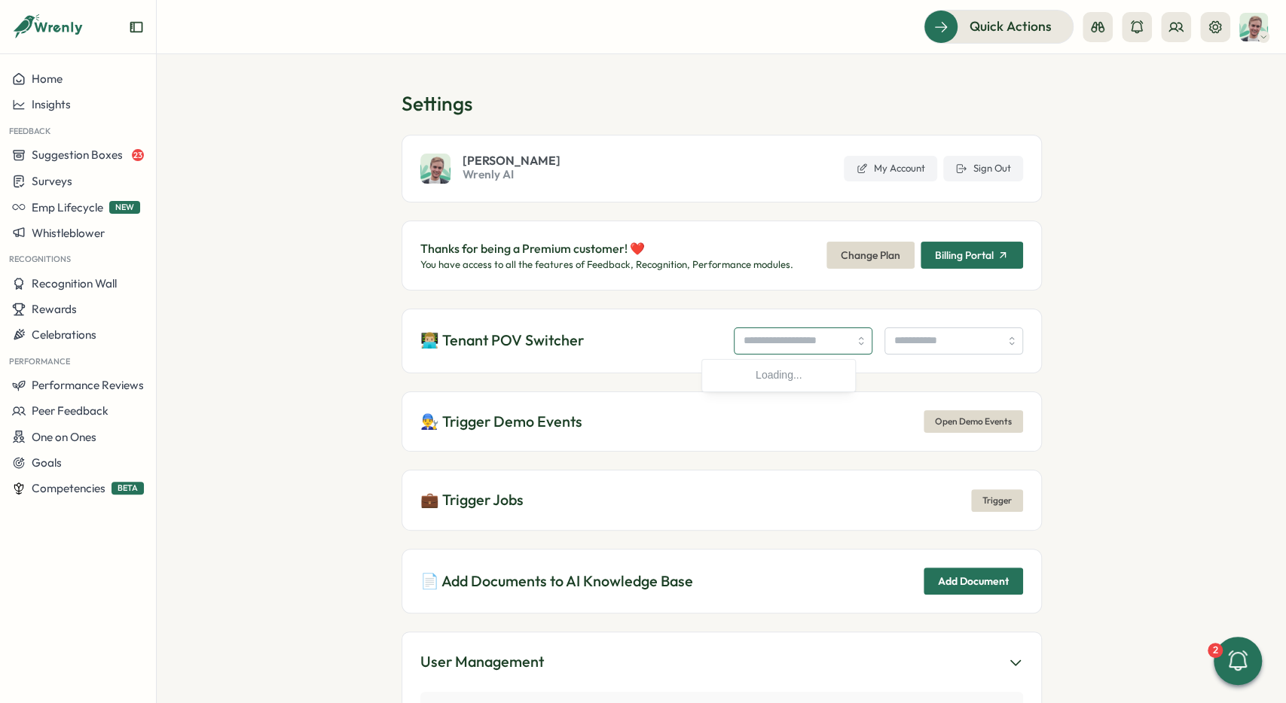
click at [754, 332] on input "search" at bounding box center [803, 341] width 139 height 27
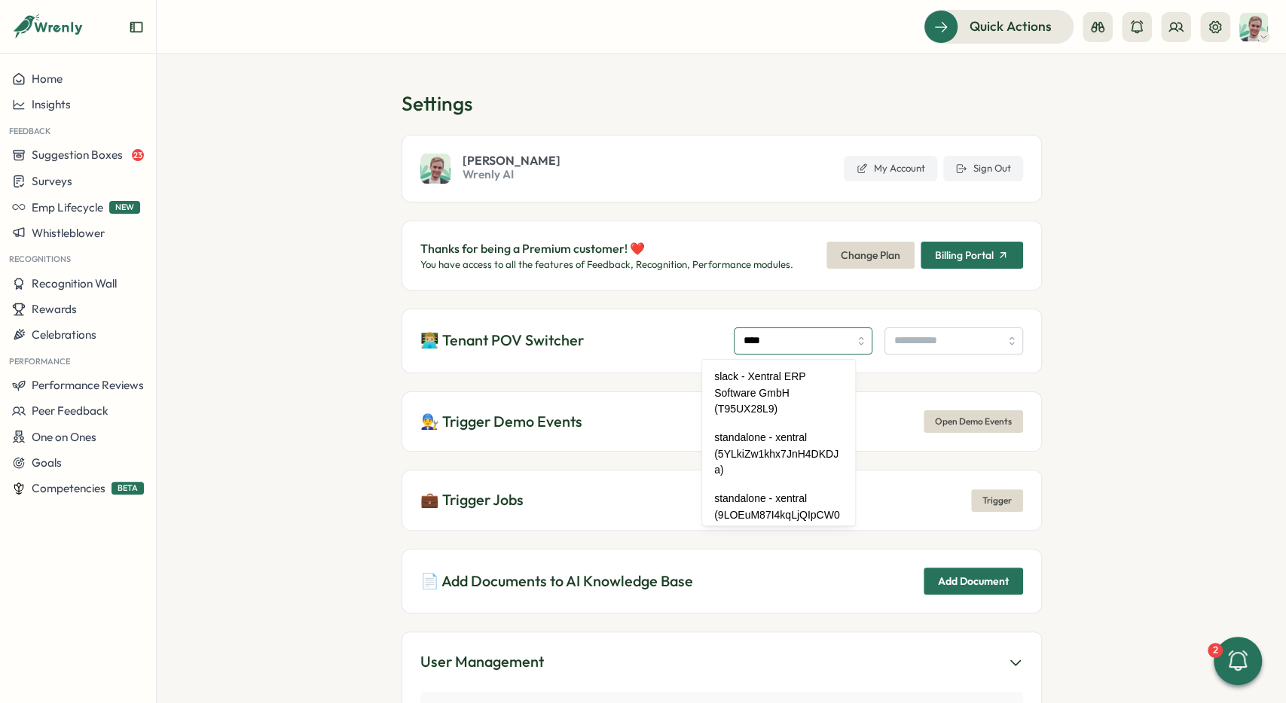
type input "****"
click at [711, 175] on div "[PERSON_NAME] Wrenly AI My Account Sign Out" at bounding box center [721, 169] width 640 height 68
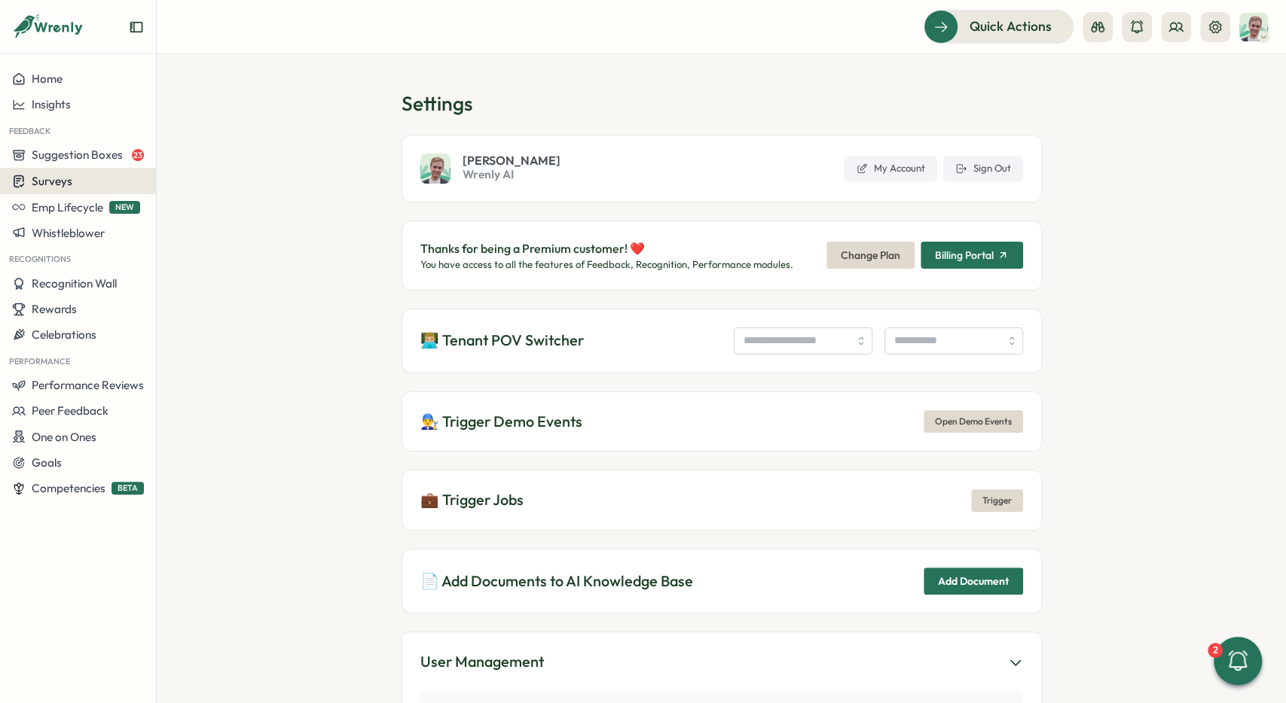
click at [75, 169] on button "Surveys" at bounding box center [78, 181] width 156 height 26
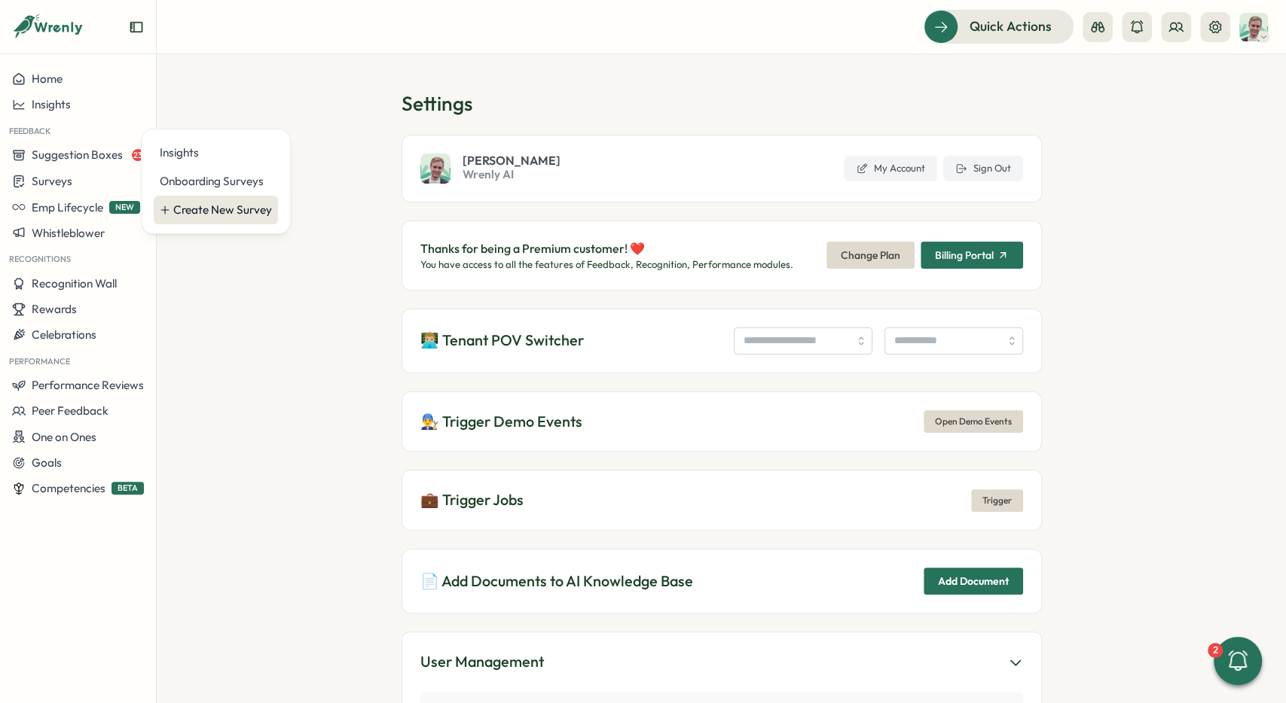
click at [221, 210] on div "Create New Survey" at bounding box center [222, 210] width 99 height 17
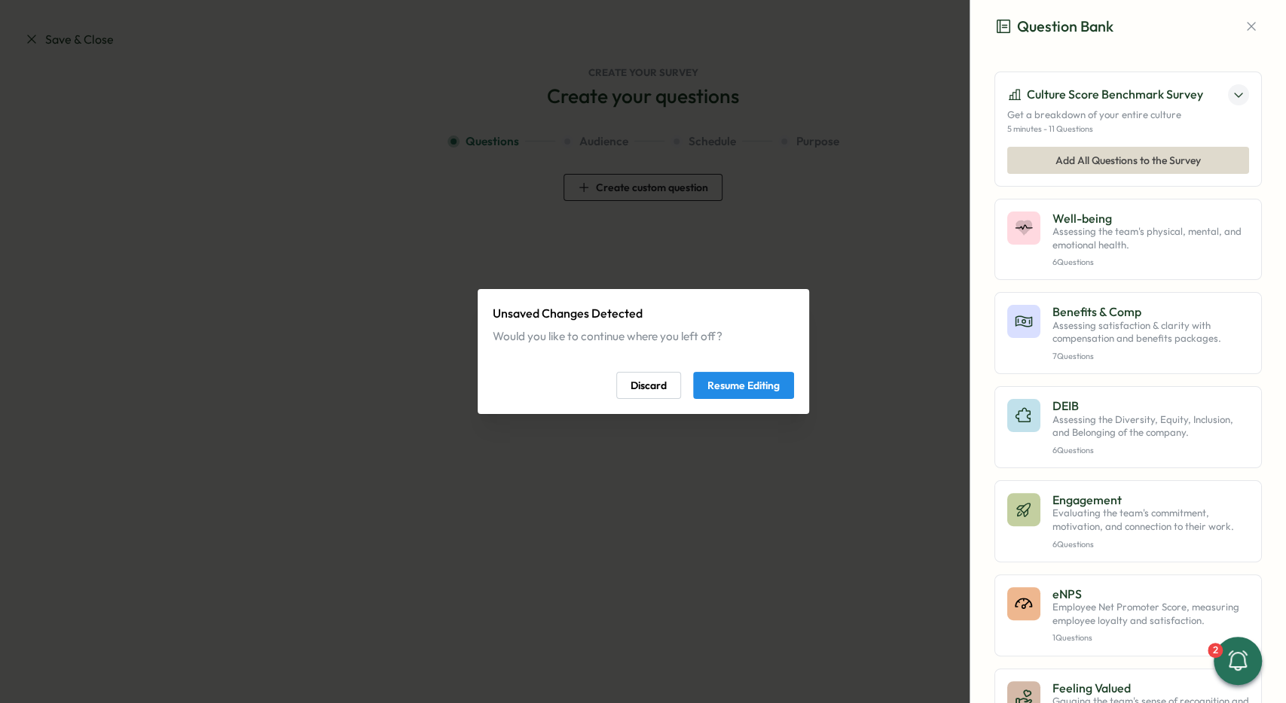
click at [748, 380] on span "Resume Editing" at bounding box center [743, 386] width 72 height 26
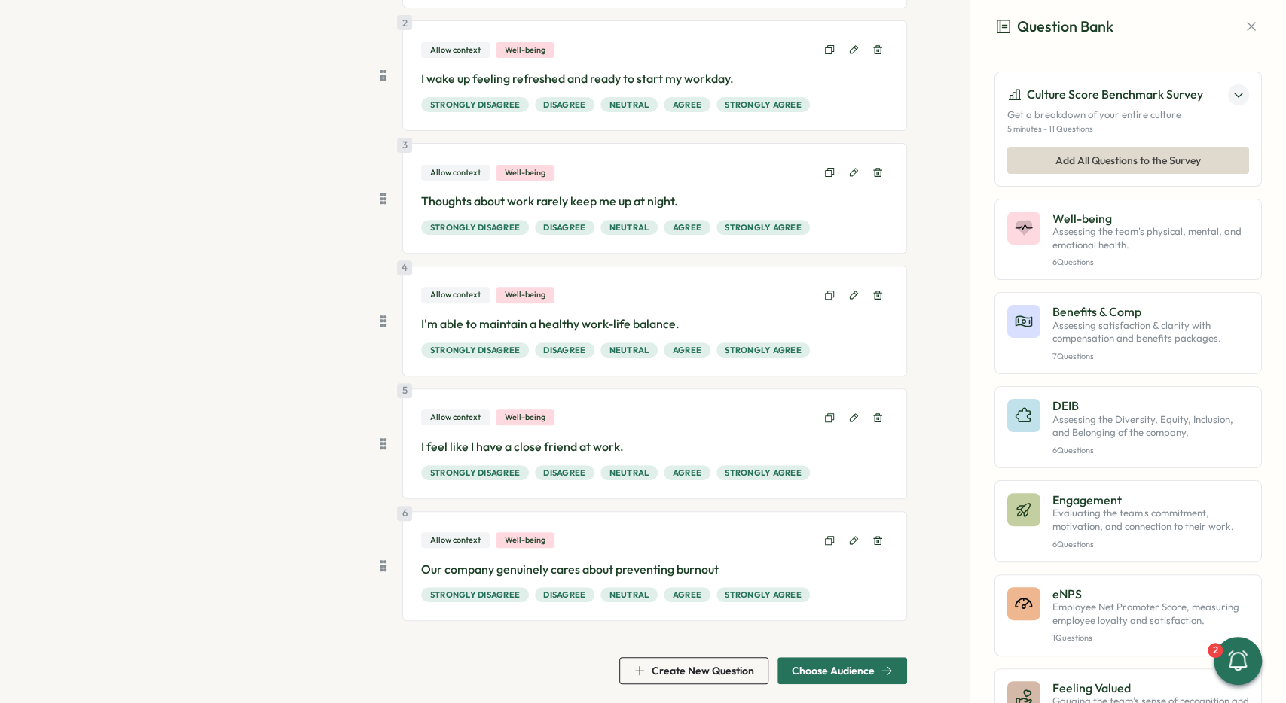
scroll to position [297, 0]
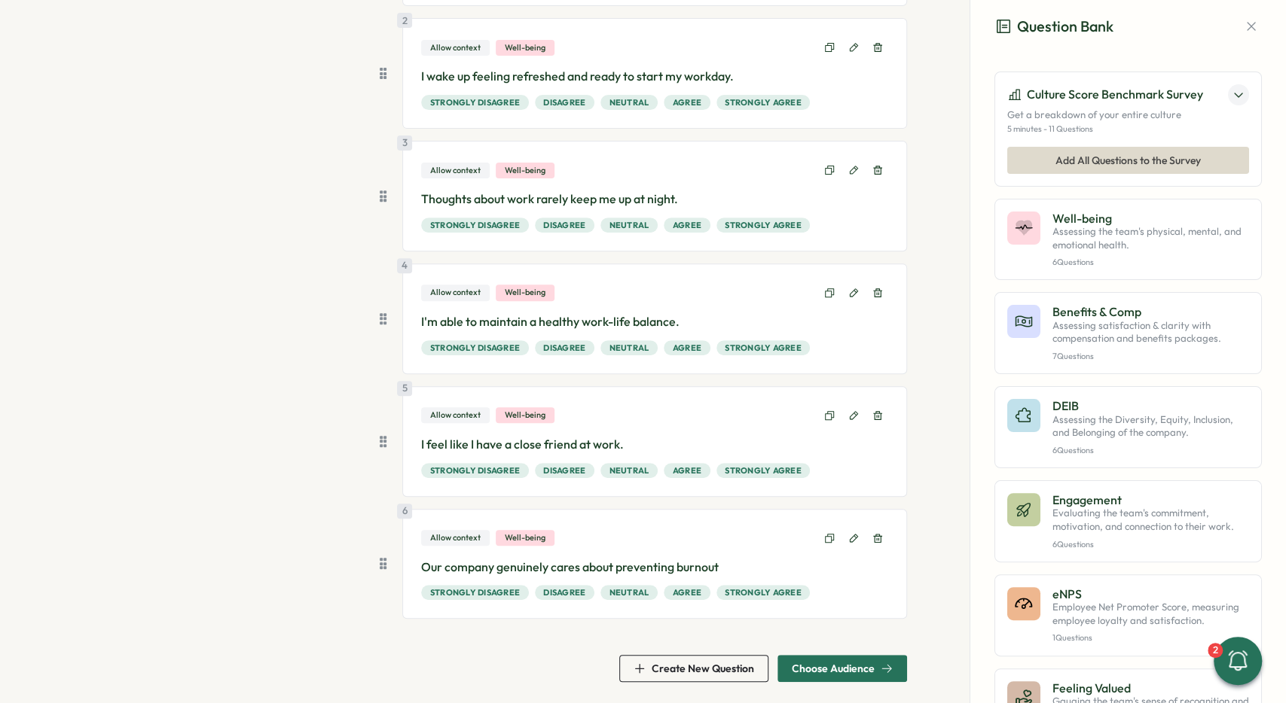
click at [844, 649] on div "1 Allow context Well-being Our company offers plenty of support and resources f…" at bounding box center [643, 280] width 527 height 806
click at [844, 664] on span "Choose Audience" at bounding box center [833, 669] width 83 height 11
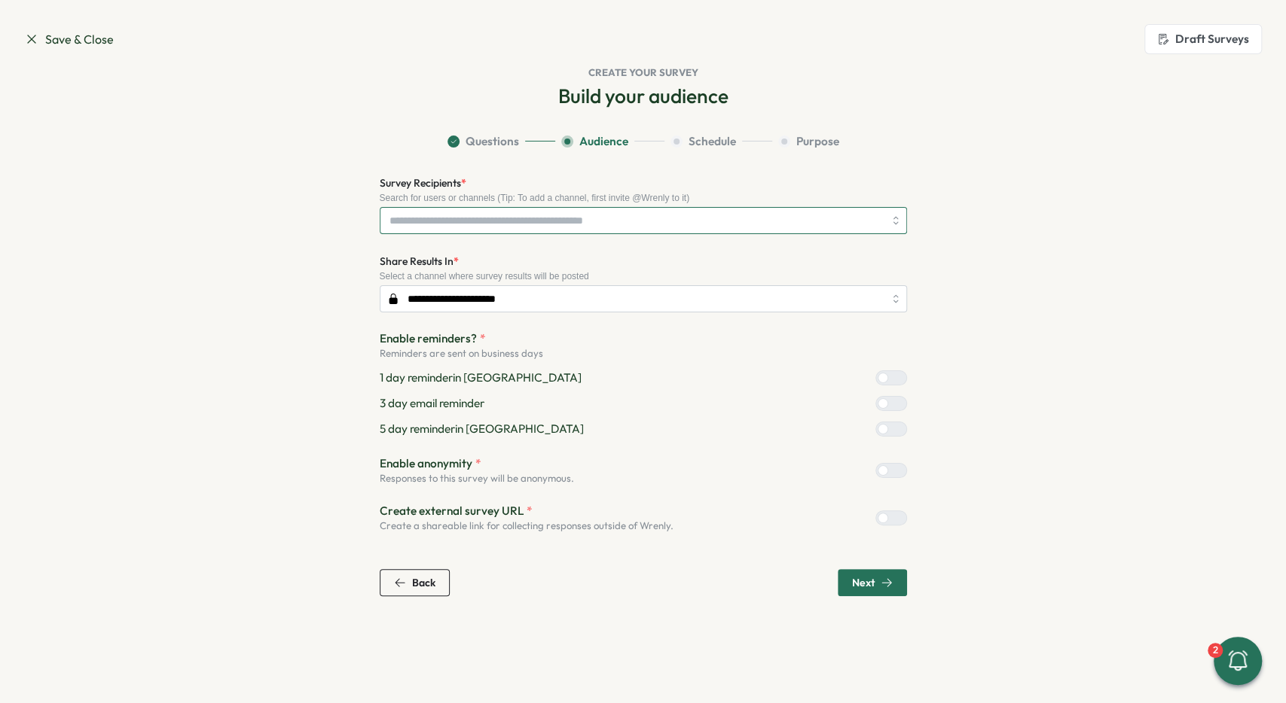
click at [454, 216] on input "Survey Recipients *" at bounding box center [636, 221] width 494 height 26
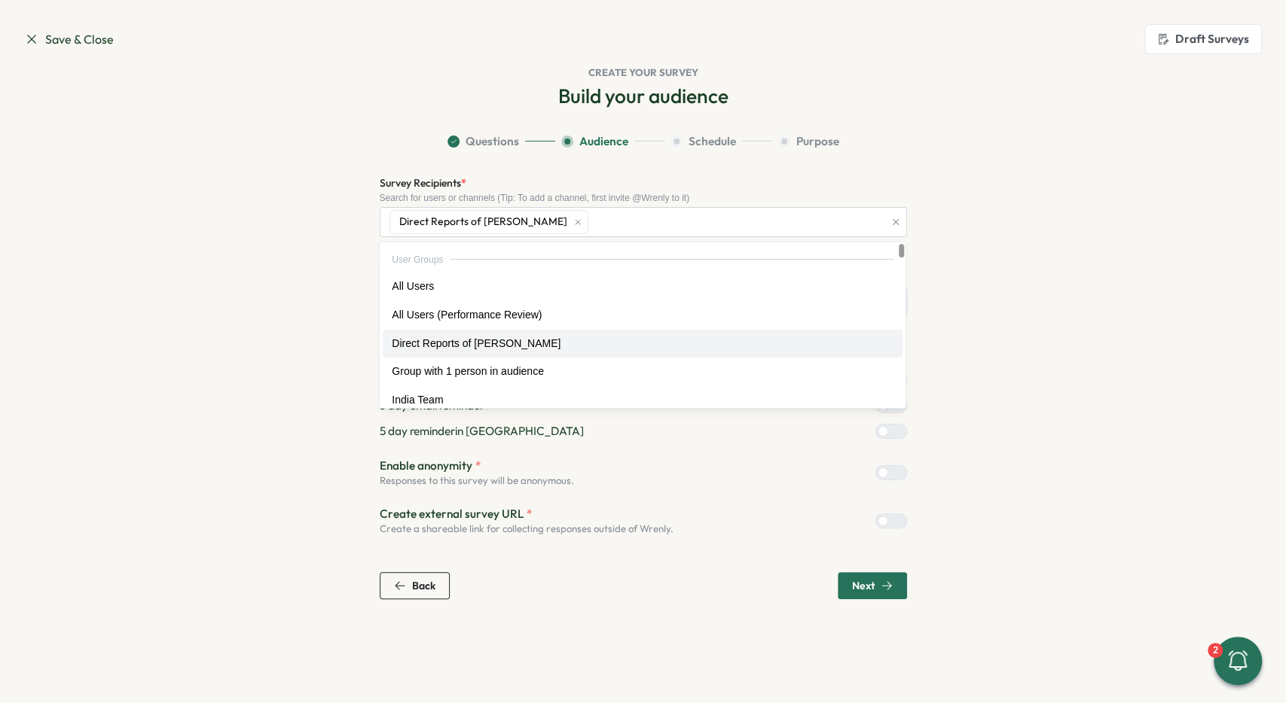
click at [275, 223] on section "Questions Audience Schedule Purpose Survey Recipients * Search for users or cha…" at bounding box center [643, 366] width 964 height 466
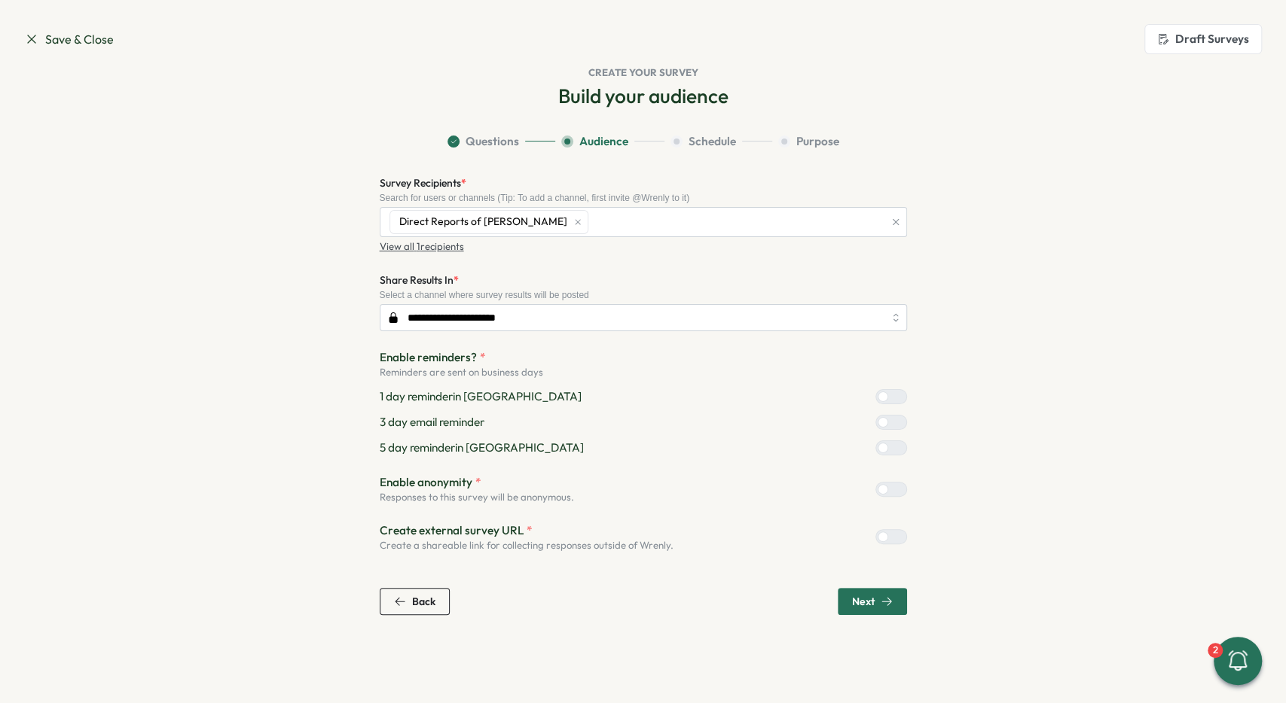
click at [408, 239] on div "Survey Recipients * Search for users or channels (Tip: To add a channel, first …" at bounding box center [643, 213] width 527 height 79
click at [411, 244] on p "View all 1 recipients" at bounding box center [422, 247] width 84 height 14
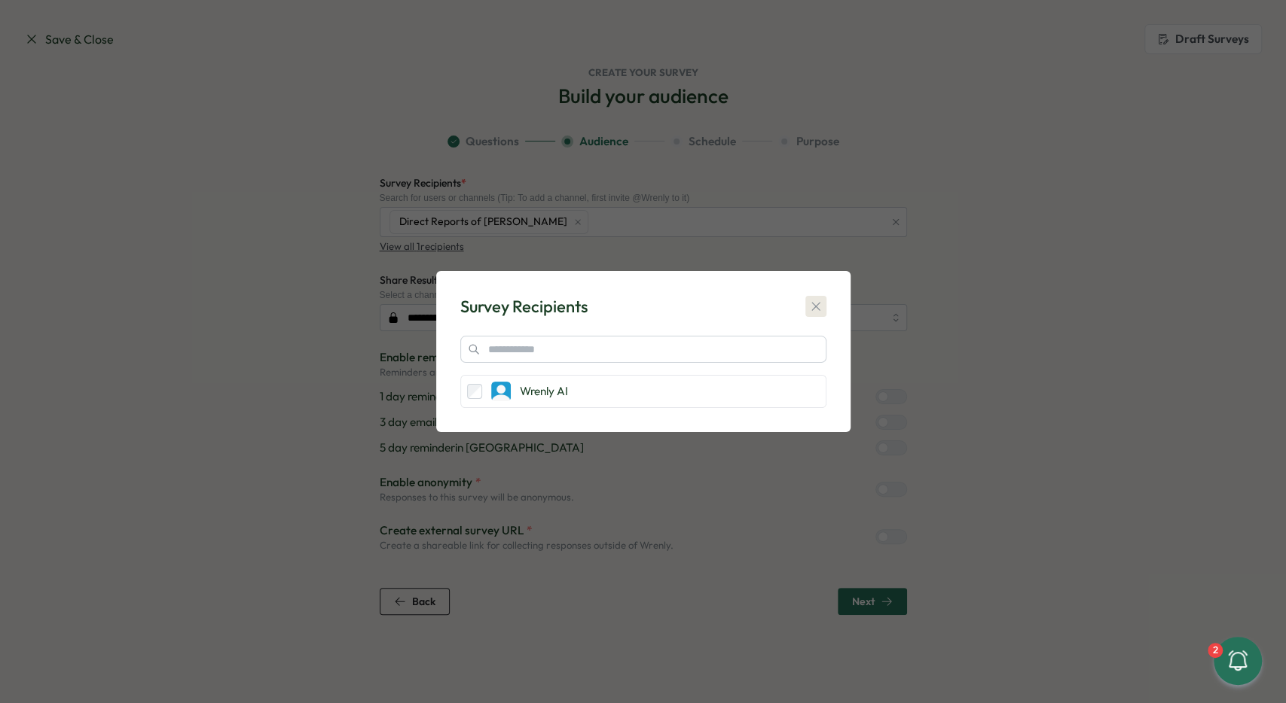
click at [824, 304] on div "Survey Recipients Wrenly AI" at bounding box center [643, 352] width 378 height 126
click at [817, 304] on icon "button" at bounding box center [815, 306] width 15 height 15
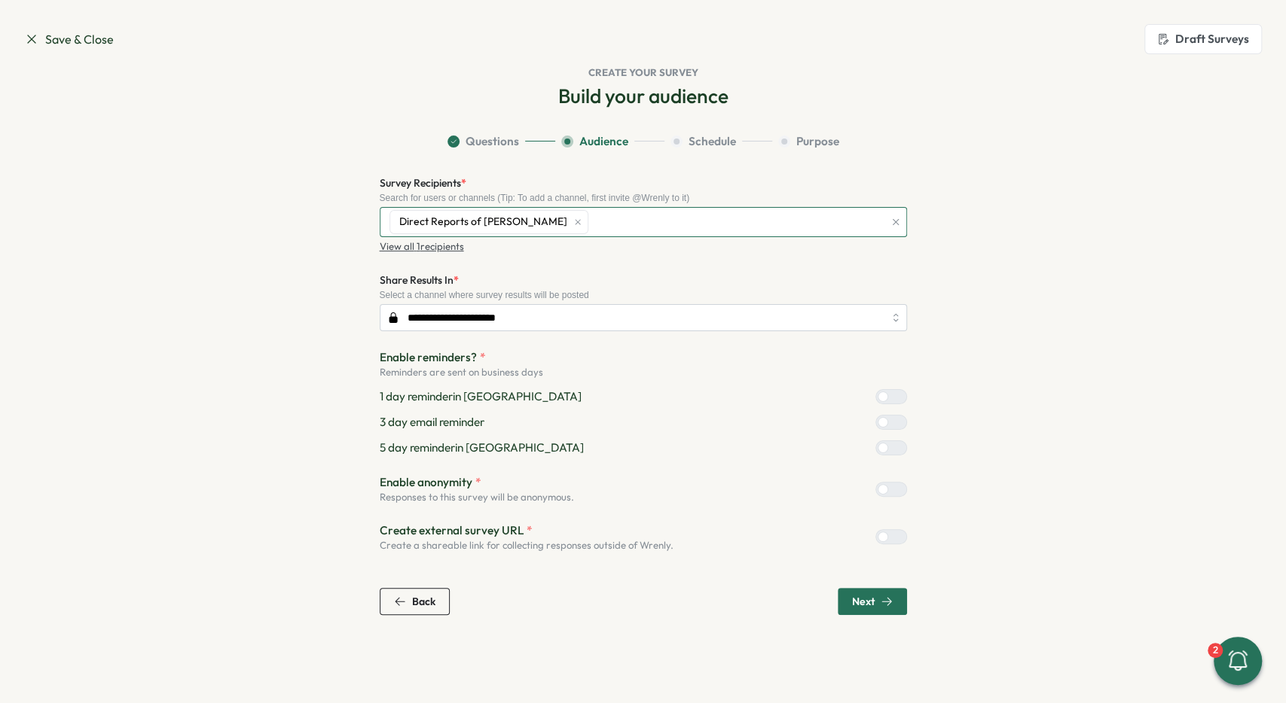
click at [496, 220] on div "Direct Reports of [PERSON_NAME]" at bounding box center [488, 222] width 199 height 24
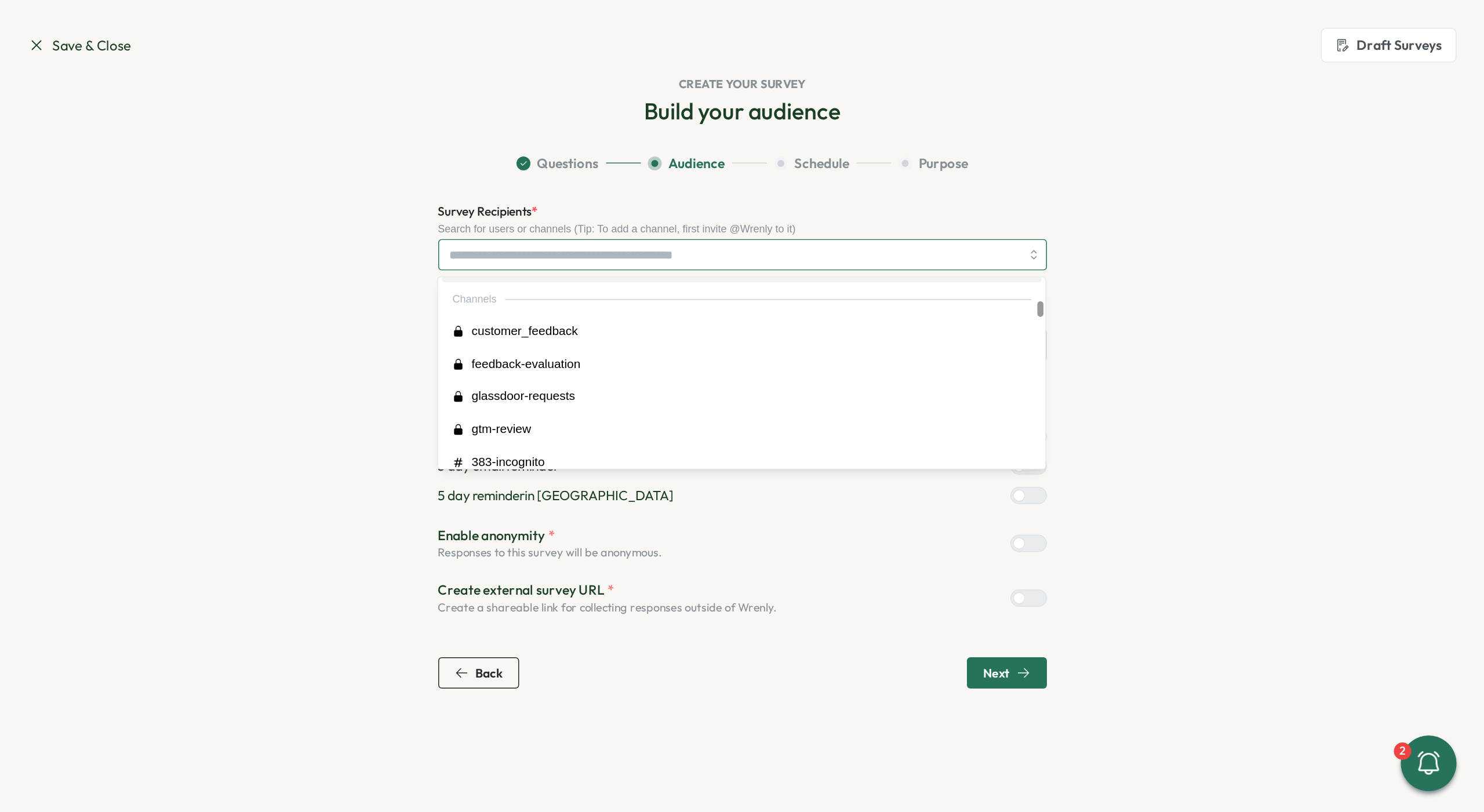
scroll to position [261, 0]
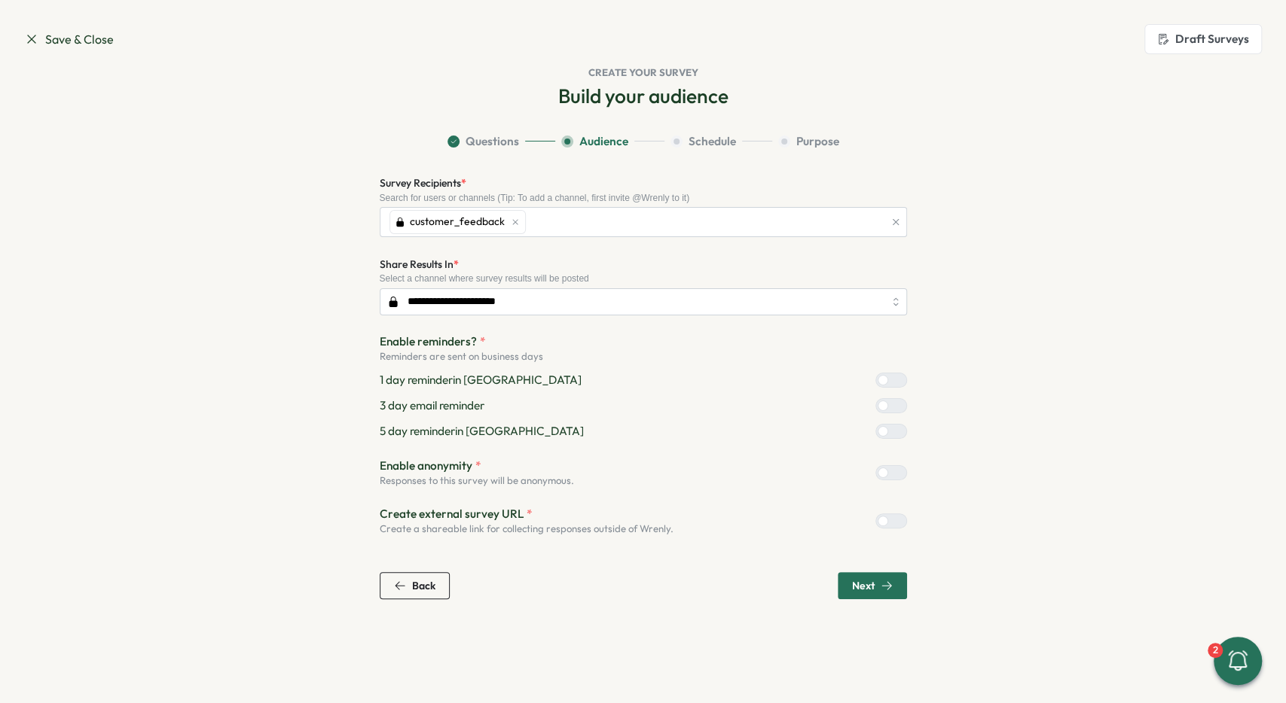
click at [323, 276] on section "**********" at bounding box center [643, 366] width 964 height 466
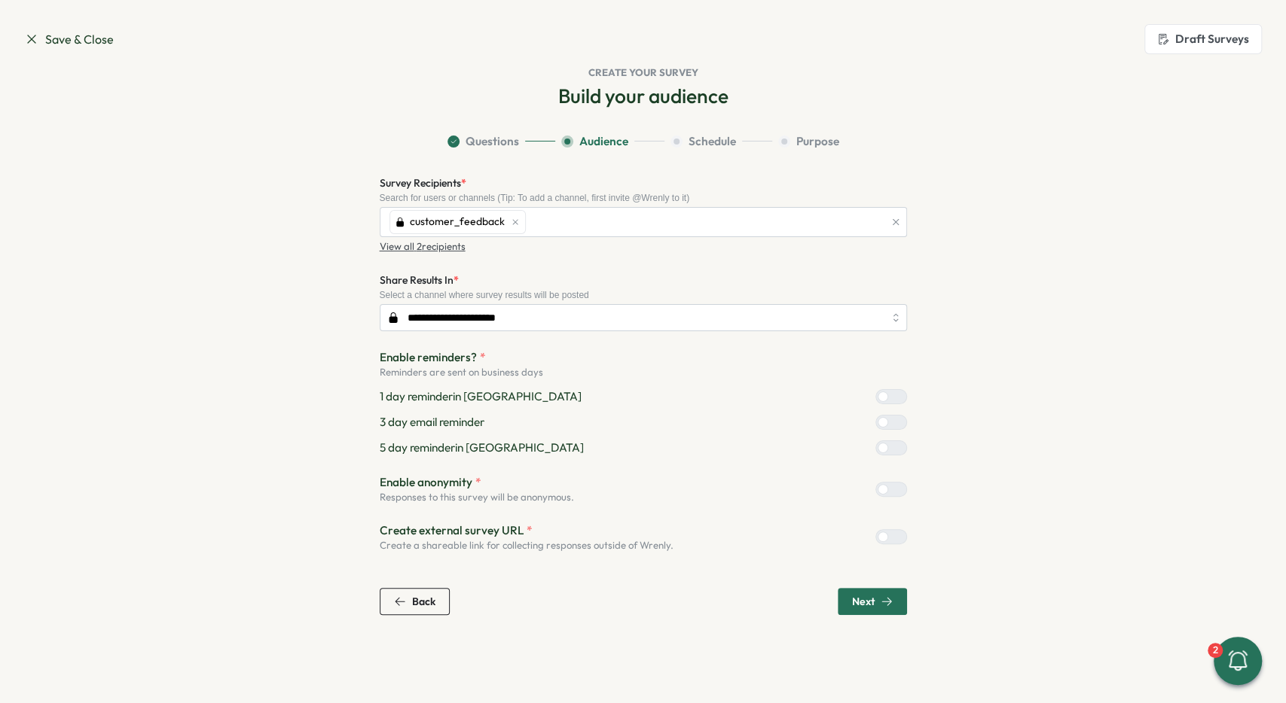
click at [420, 243] on p "View all 2 recipients" at bounding box center [423, 247] width 86 height 14
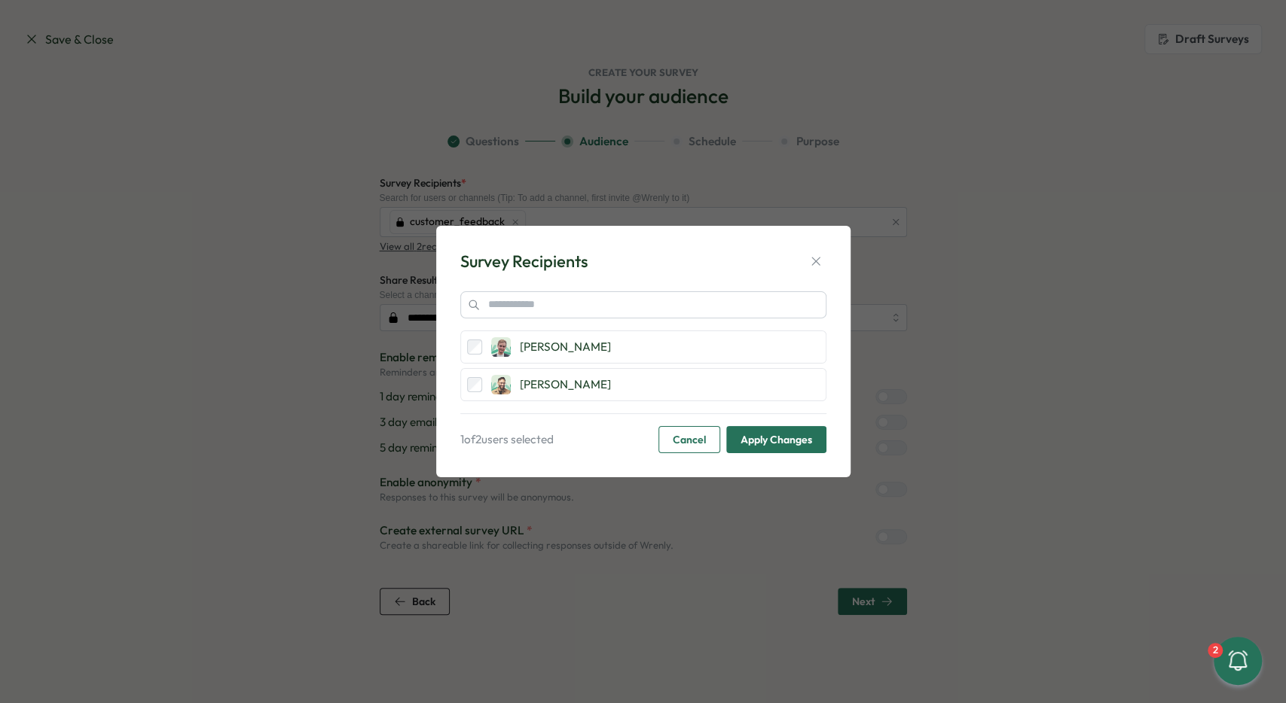
click at [786, 443] on span "Apply Changes" at bounding box center [776, 440] width 72 height 26
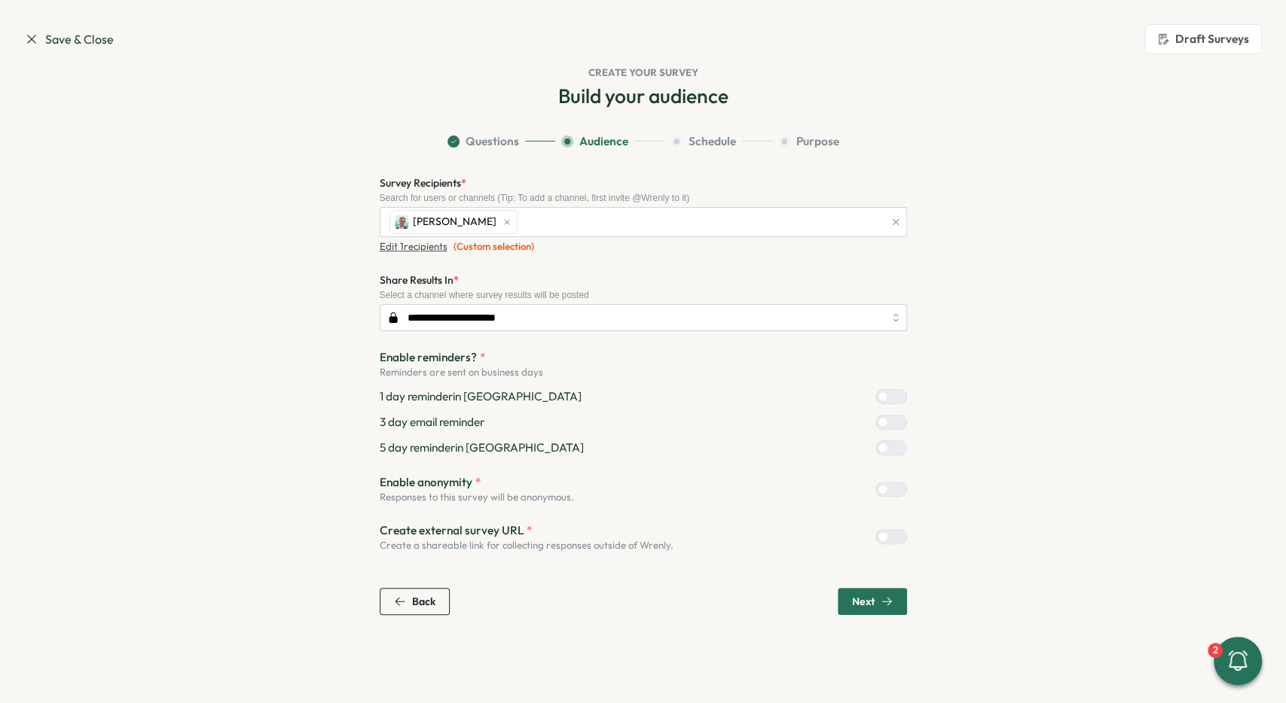
click at [412, 246] on p "Edit 1 recipients" at bounding box center [414, 247] width 68 height 14
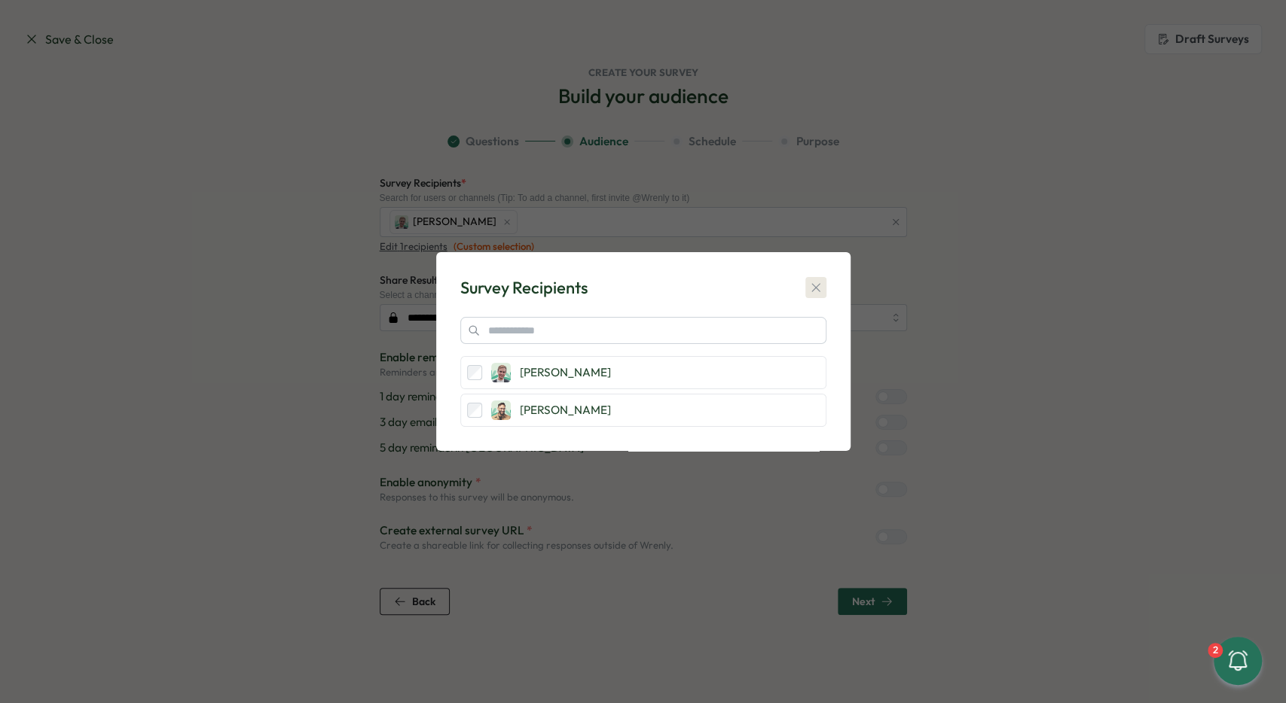
click at [814, 291] on icon "button" at bounding box center [815, 287] width 15 height 15
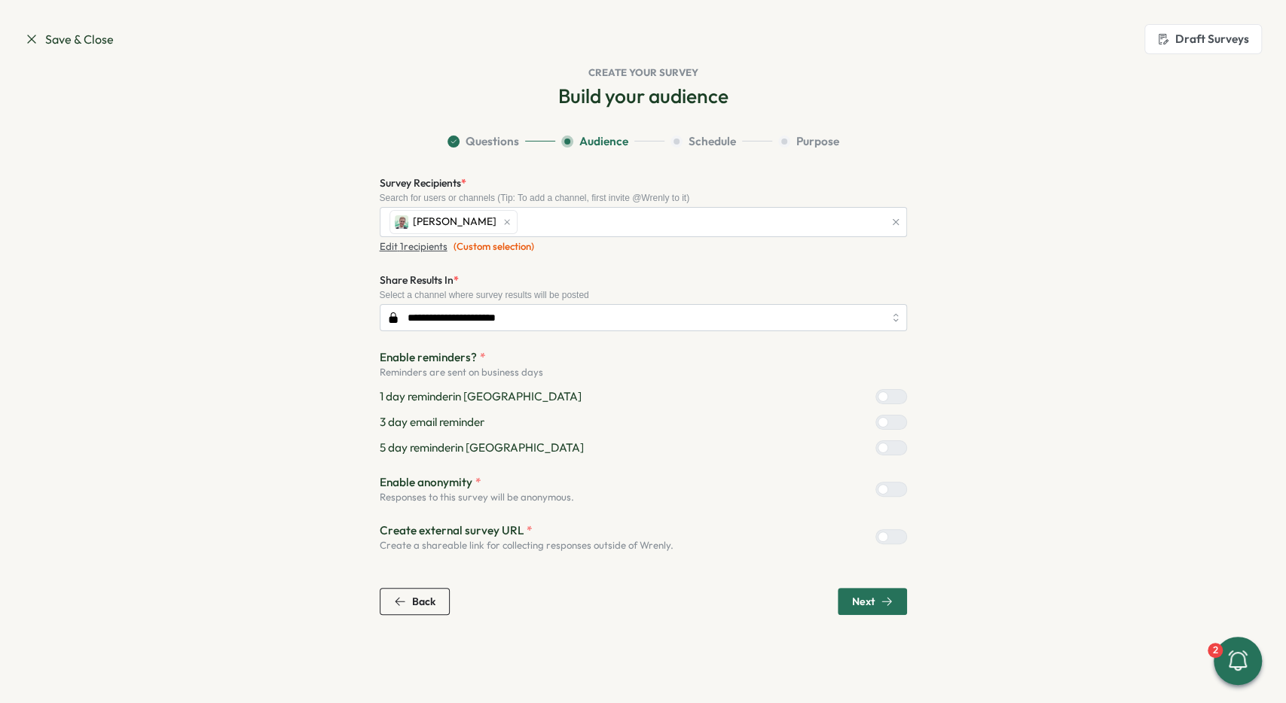
click at [954, 242] on section "**********" at bounding box center [643, 374] width 964 height 482
click at [871, 592] on span "Next" at bounding box center [872, 602] width 41 height 26
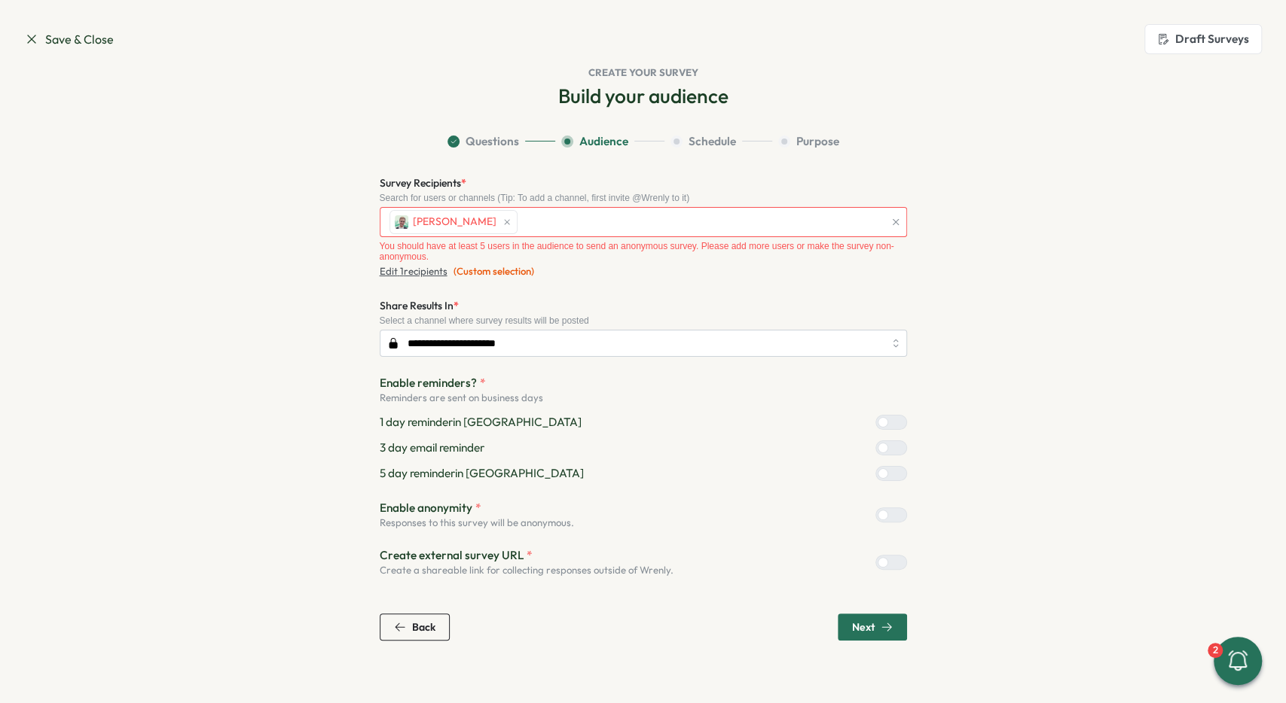
drag, startPoint x: 876, startPoint y: 497, endPoint x: 890, endPoint y: 505, distance: 16.5
click at [877, 497] on div "**********" at bounding box center [643, 376] width 527 height 404
click at [890, 505] on div "Enable anonymity * Responses to this survey will be anonymous." at bounding box center [643, 515] width 527 height 30
click at [888, 508] on div at bounding box center [897, 515] width 18 height 14
click at [888, 465] on div "5 day reminder in [GEOGRAPHIC_DATA]" at bounding box center [643, 473] width 527 height 17
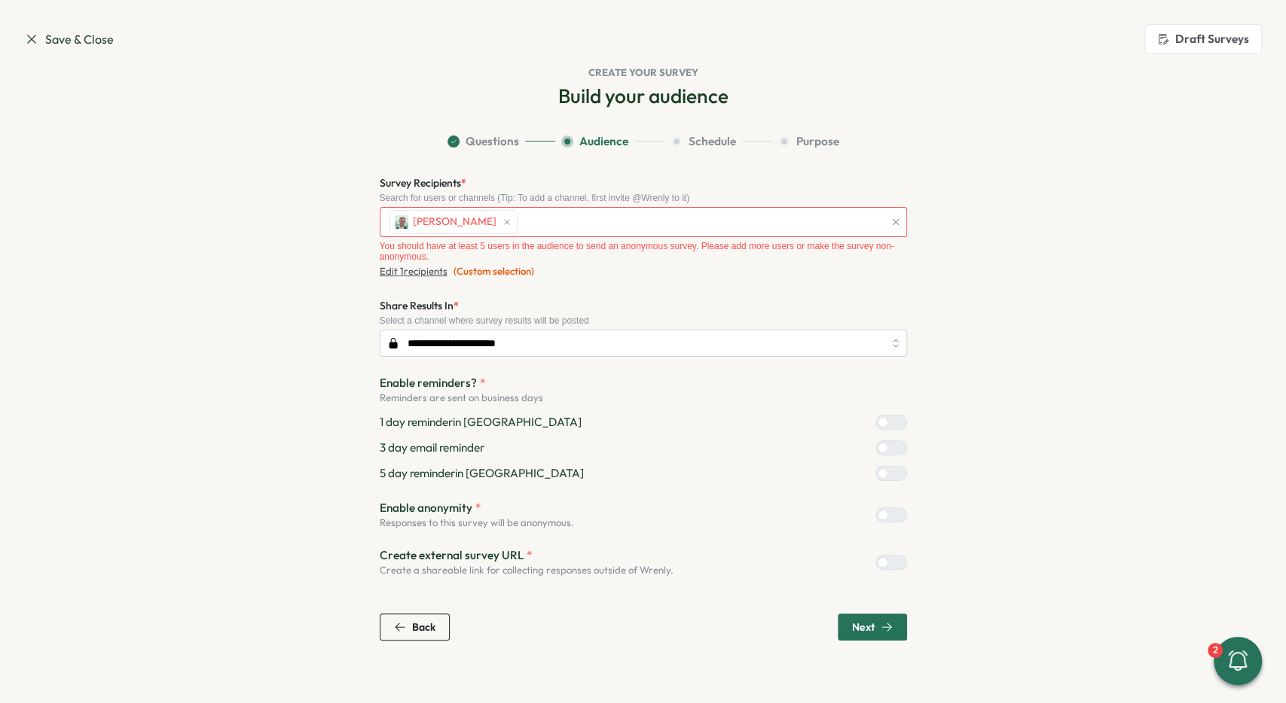
drag, startPoint x: 890, startPoint y: 442, endPoint x: 889, endPoint y: 429, distance: 13.6
click at [890, 441] on div at bounding box center [897, 448] width 18 height 14
click at [888, 420] on div at bounding box center [897, 423] width 18 height 14
click at [889, 441] on div at bounding box center [897, 448] width 18 height 14
click at [893, 475] on div at bounding box center [897, 474] width 18 height 14
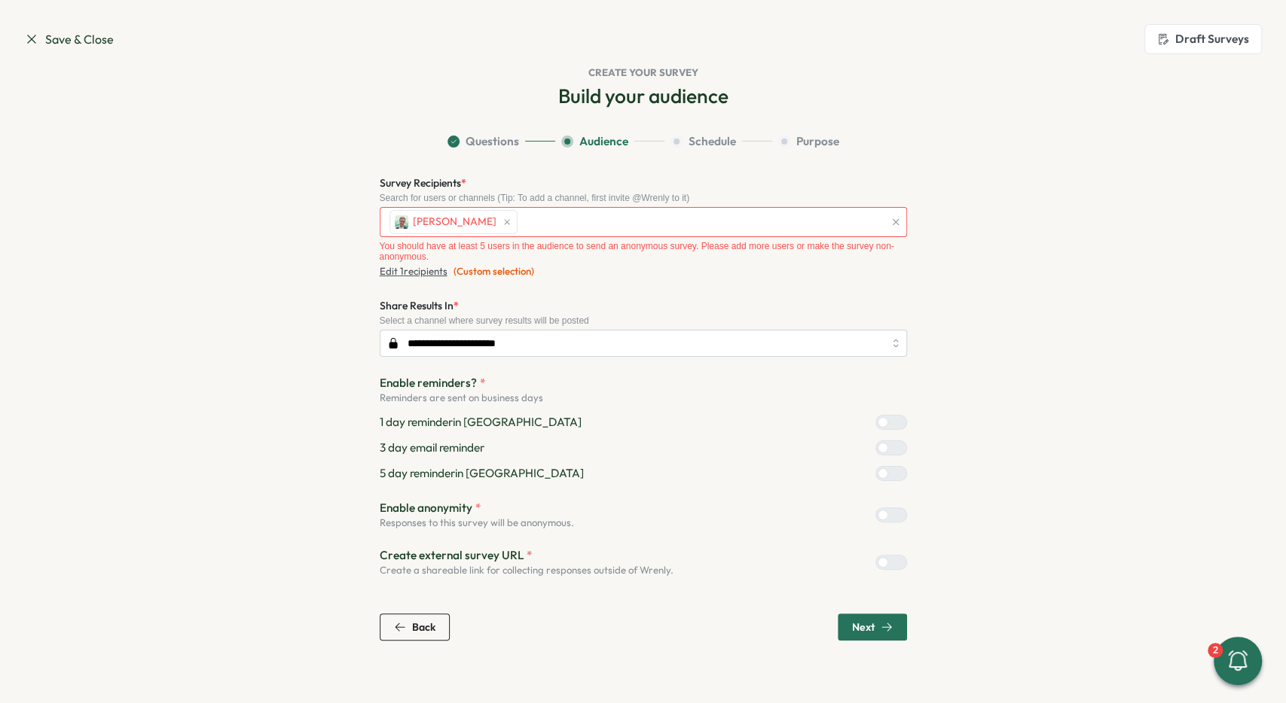
click at [891, 638] on span "Next" at bounding box center [872, 628] width 41 height 26
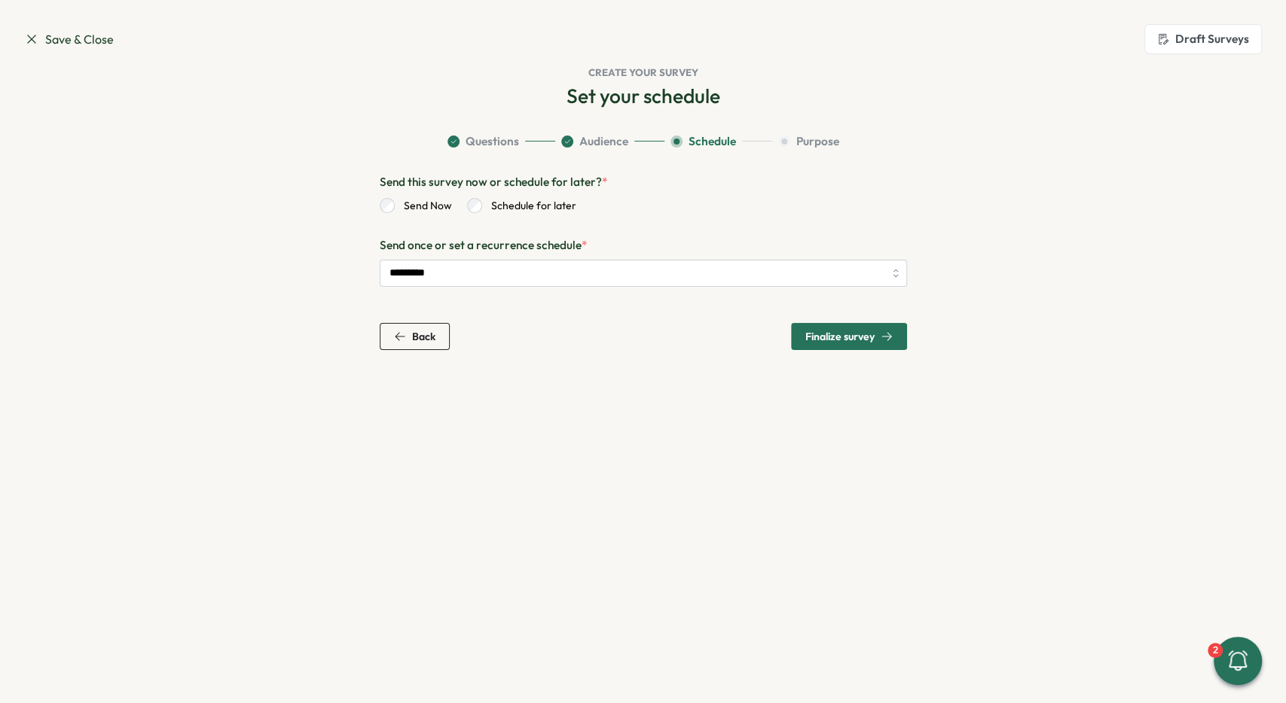
click at [828, 341] on span "Finalize survey" at bounding box center [839, 336] width 69 height 11
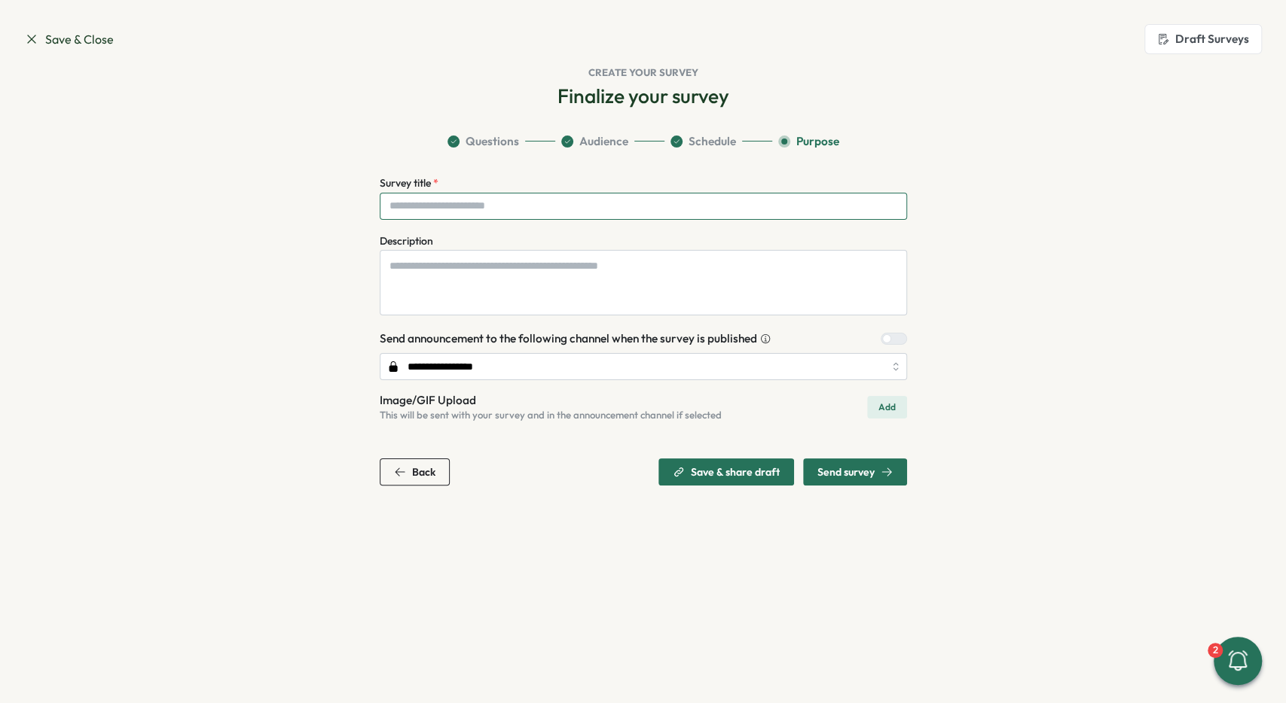
click at [530, 210] on input "Survey title *" at bounding box center [643, 206] width 527 height 27
type input "**********"
click at [856, 478] on span "Send survey" at bounding box center [854, 472] width 75 height 26
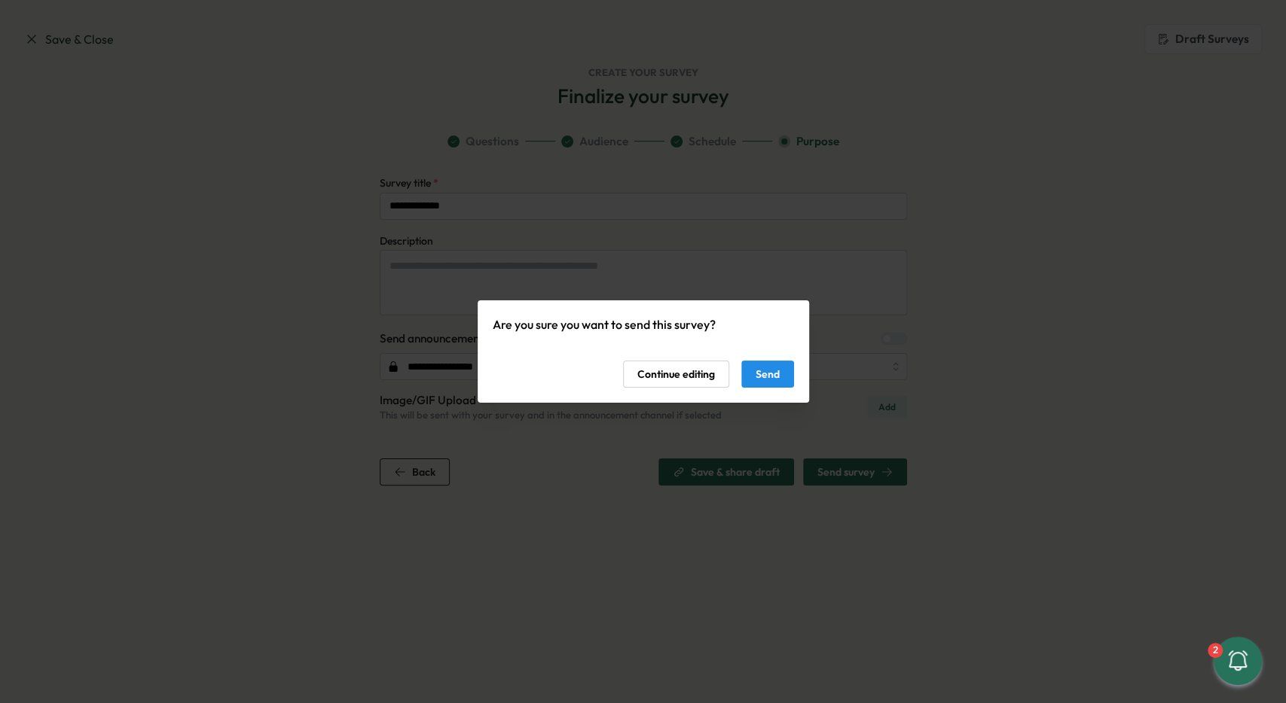
click at [775, 367] on span "Send" at bounding box center [767, 375] width 24 height 26
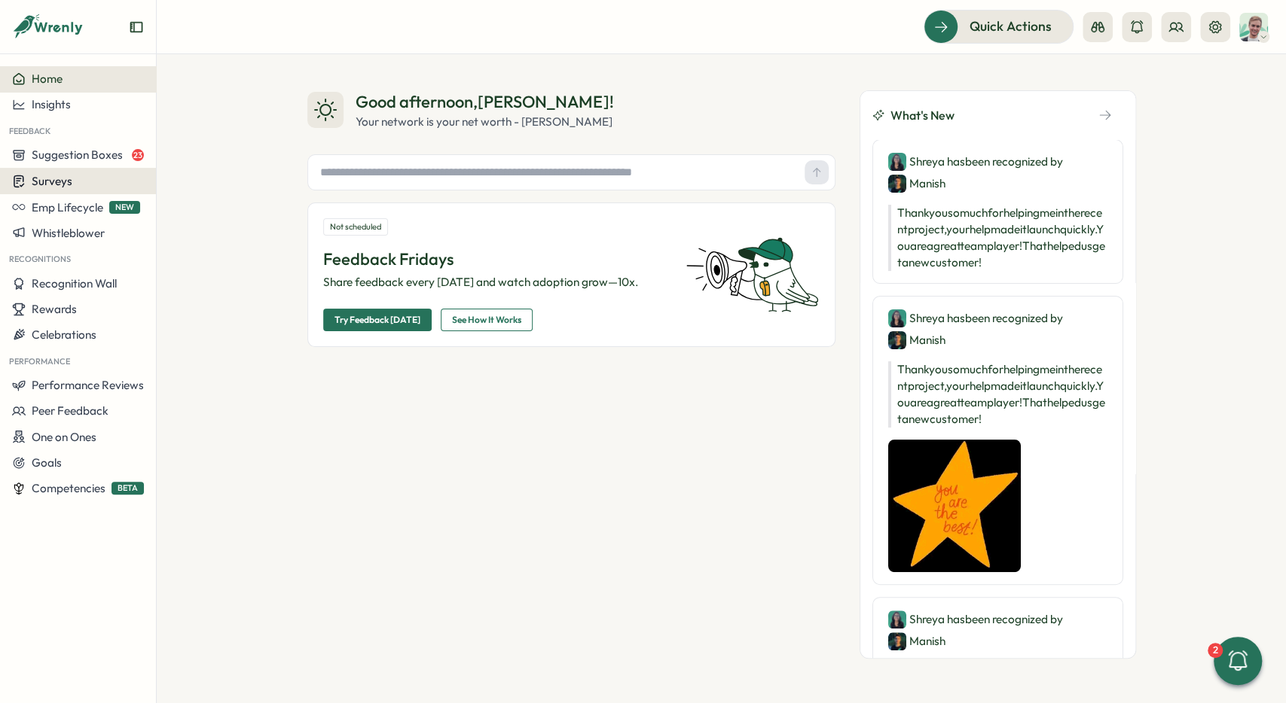
click at [81, 185] on div "Surveys" at bounding box center [78, 181] width 132 height 14
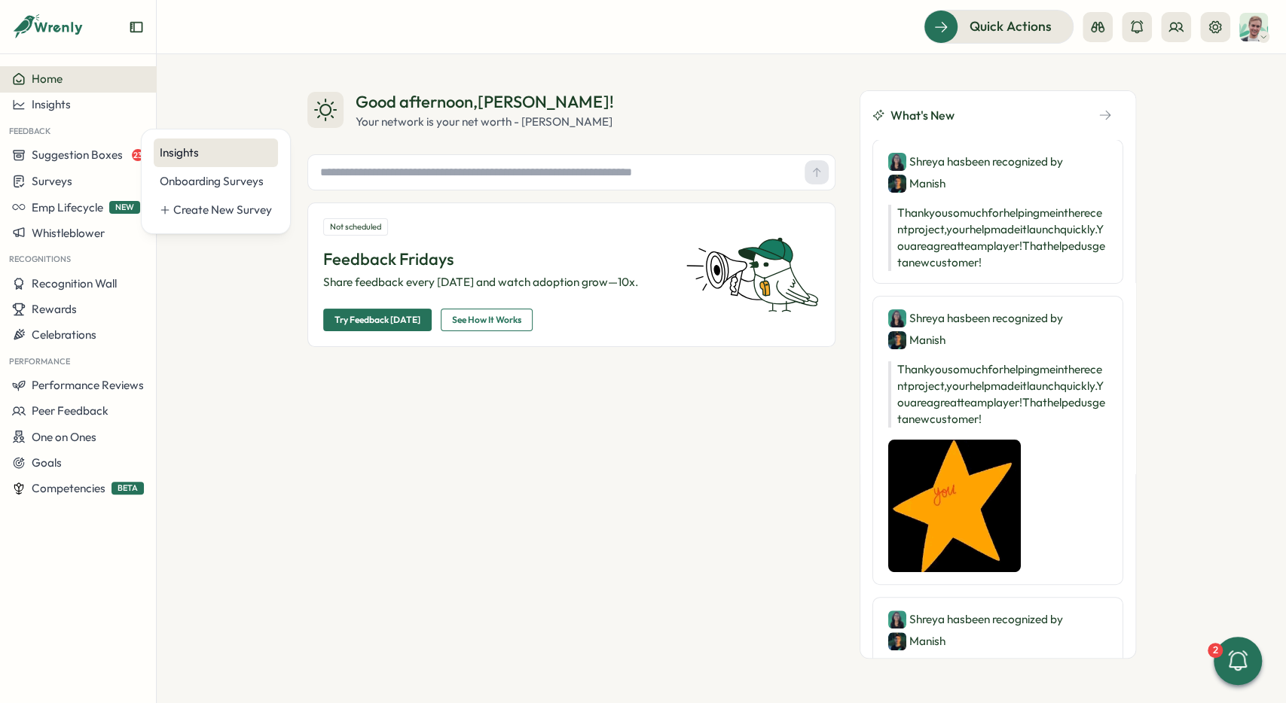
click at [199, 157] on div "Insights" at bounding box center [216, 153] width 112 height 17
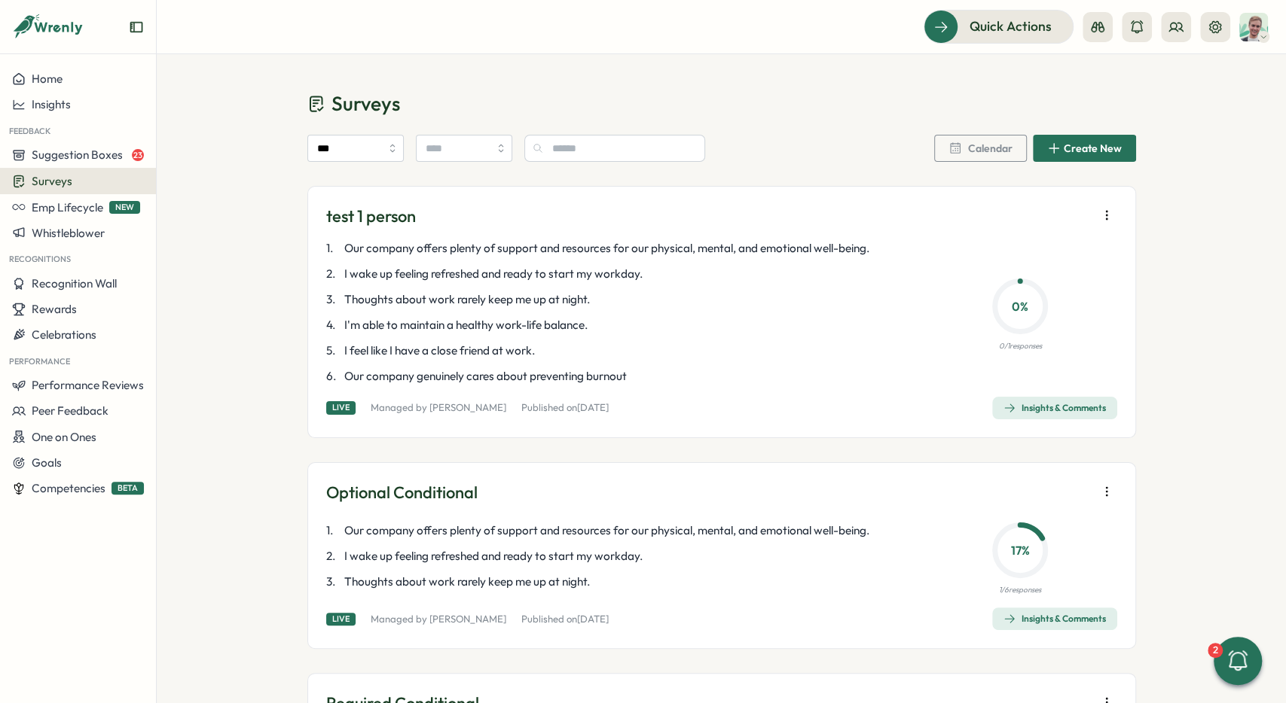
click at [1037, 400] on span "Insights & Comments" at bounding box center [1054, 408] width 102 height 21
